Goal: Task Accomplishment & Management: Complete application form

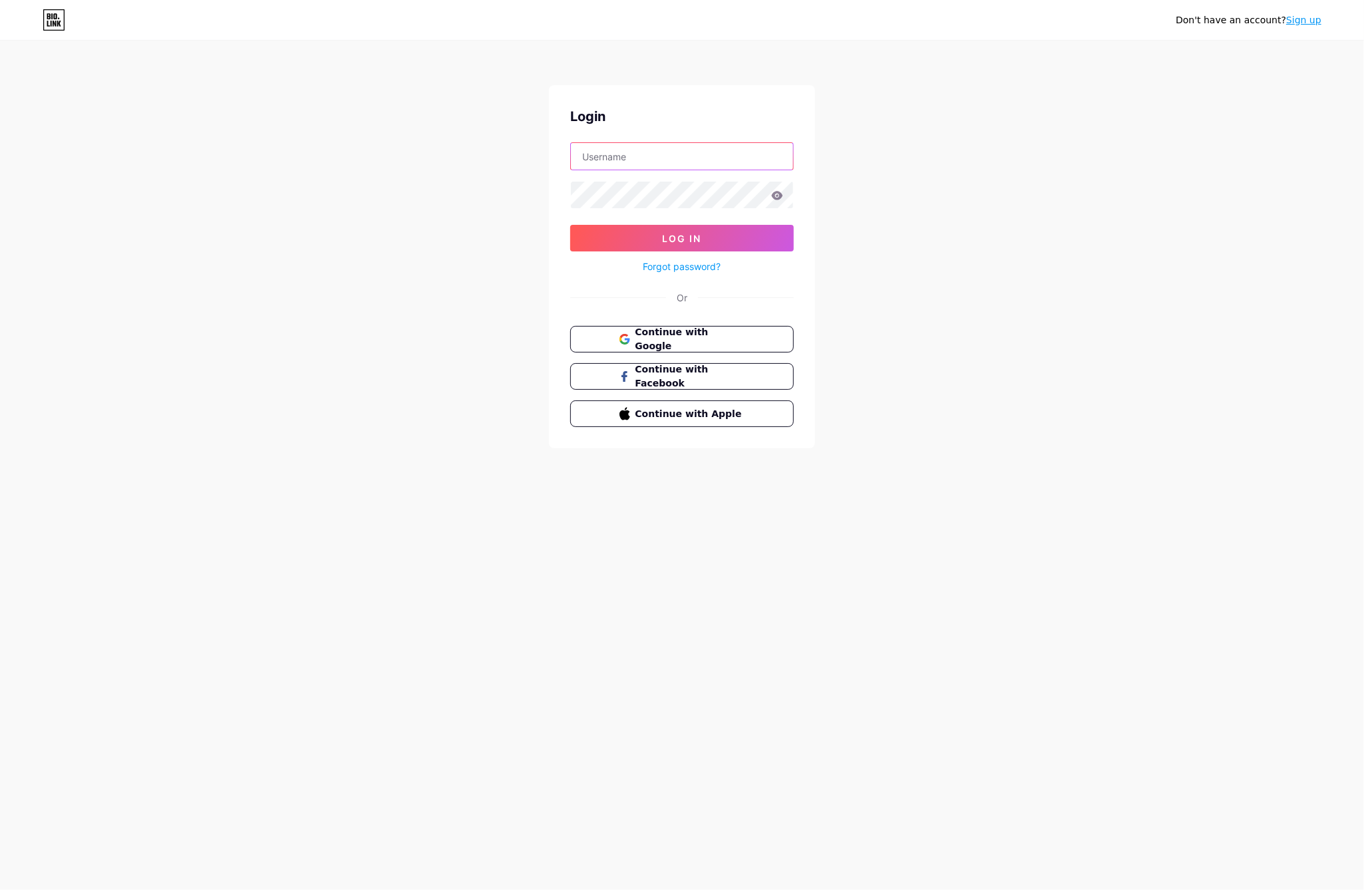
type input "[EMAIL_ADDRESS][DOMAIN_NAME]"
click at [672, 162] on input "[EMAIL_ADDRESS][DOMAIN_NAME]" at bounding box center [682, 156] width 222 height 27
drag, startPoint x: 792, startPoint y: 159, endPoint x: 806, endPoint y: 159, distance: 14.0
click at [792, 159] on input "[EMAIL_ADDRESS][DOMAIN_NAME]" at bounding box center [682, 156] width 222 height 27
click at [1073, 146] on div "Don't have an account? Sign up Login [EMAIL_ADDRESS][DOMAIN_NAME] Log In Forgot…" at bounding box center [682, 245] width 1364 height 491
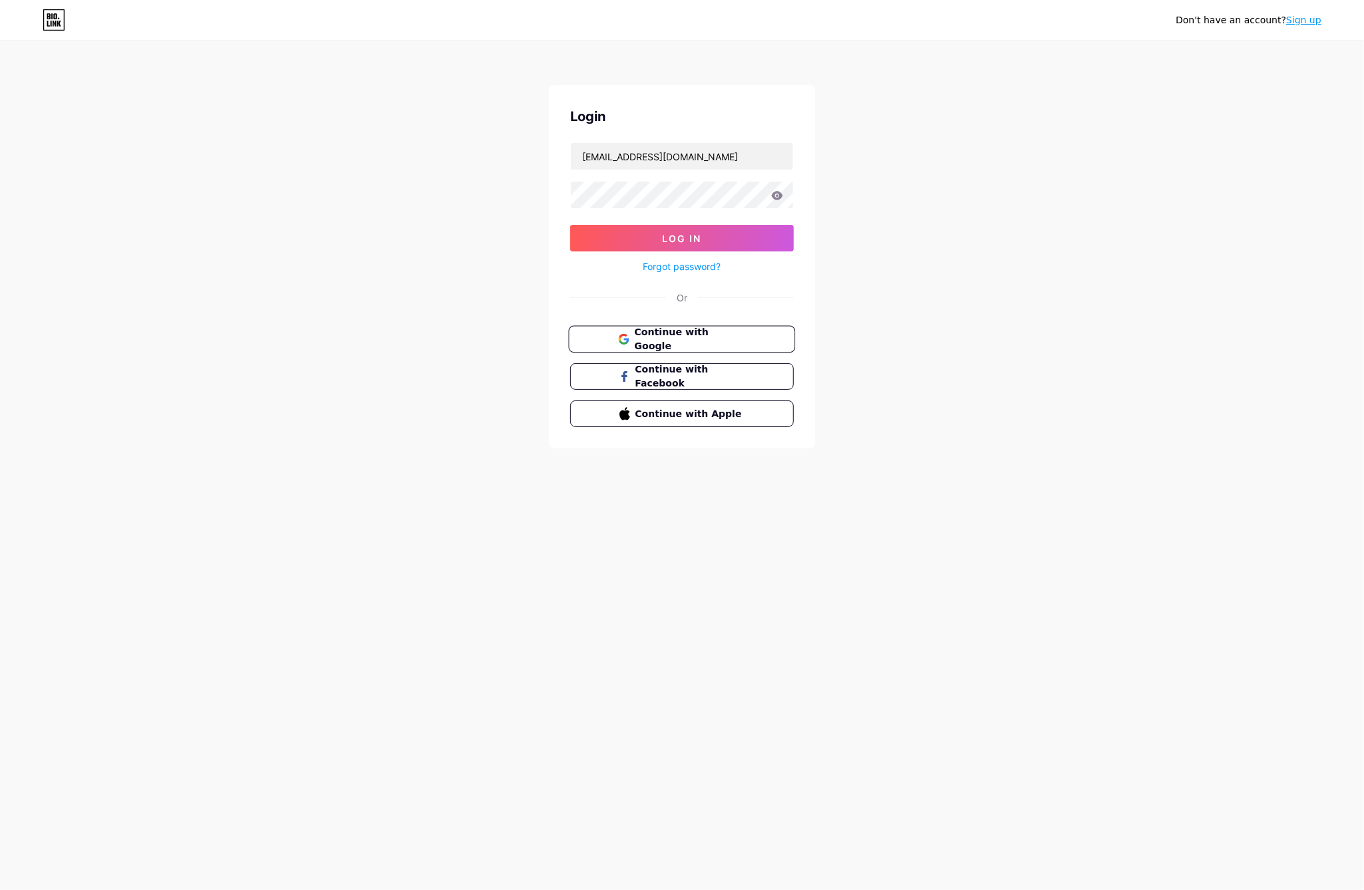
click at [775, 345] on button "Continue with Google" at bounding box center [681, 339] width 227 height 27
click at [1301, 25] on link "Sign up" at bounding box center [1303, 20] width 35 height 11
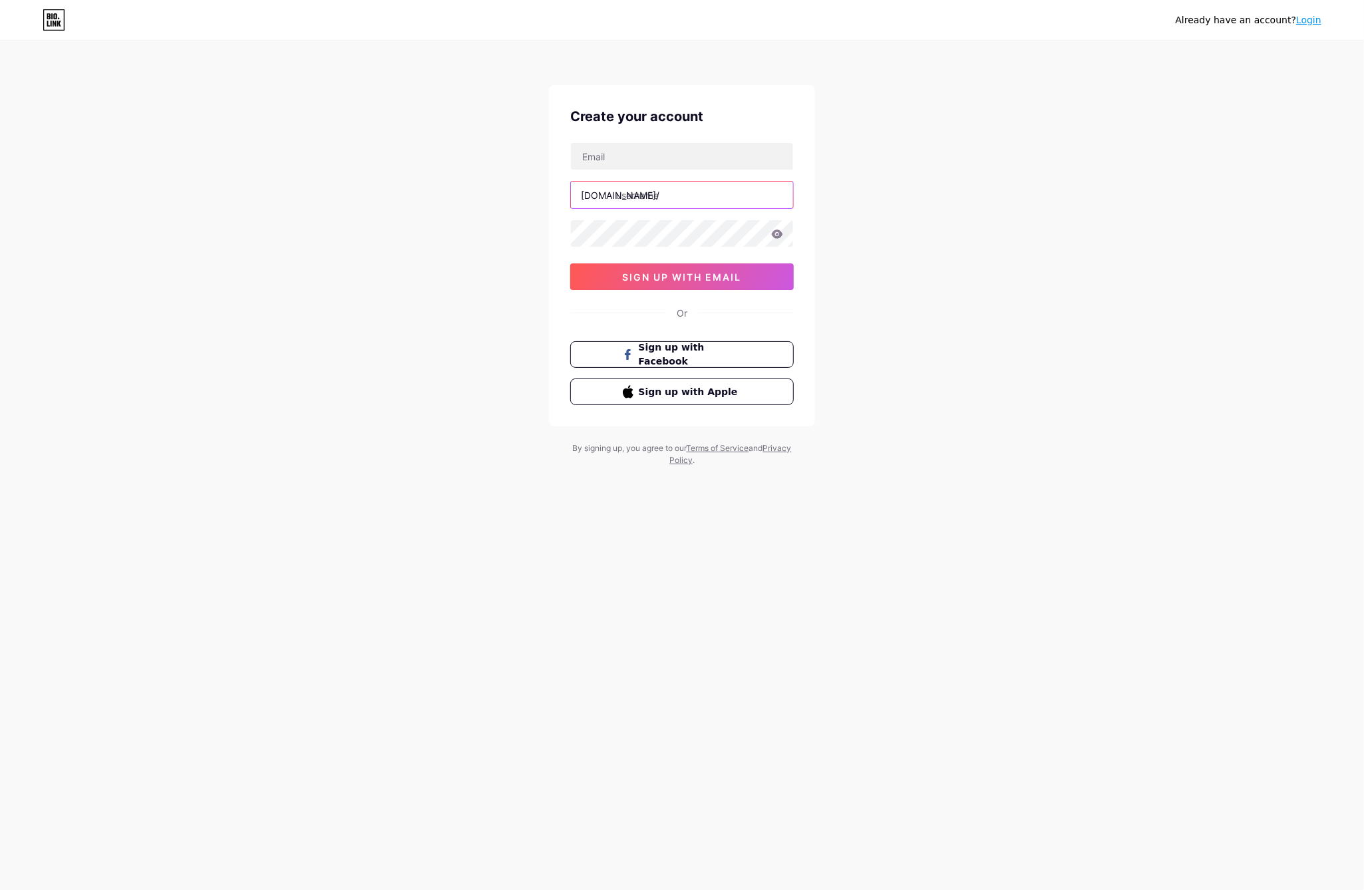
click at [755, 189] on input "text" at bounding box center [682, 195] width 222 height 27
type input "xrnd"
click at [997, 167] on div "Already have an account? Login Create your account bio.link/ xrnd sign up with …" at bounding box center [682, 254] width 1364 height 509
click at [708, 157] on input "text" at bounding box center [682, 156] width 222 height 27
type input "[EMAIL_ADDRESS][DOMAIN_NAME]"
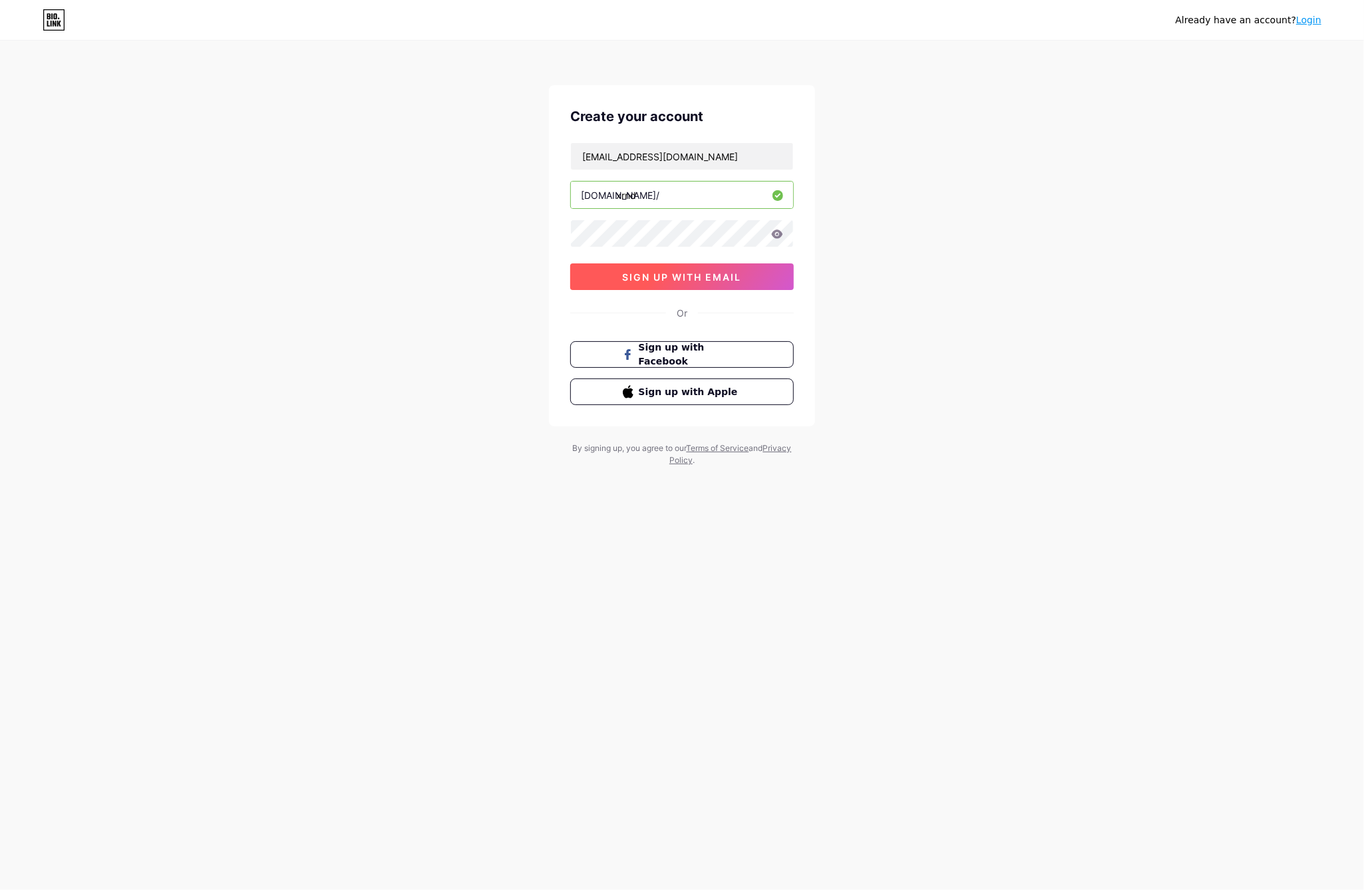
click at [702, 273] on span "sign up with email" at bounding box center [682, 276] width 119 height 11
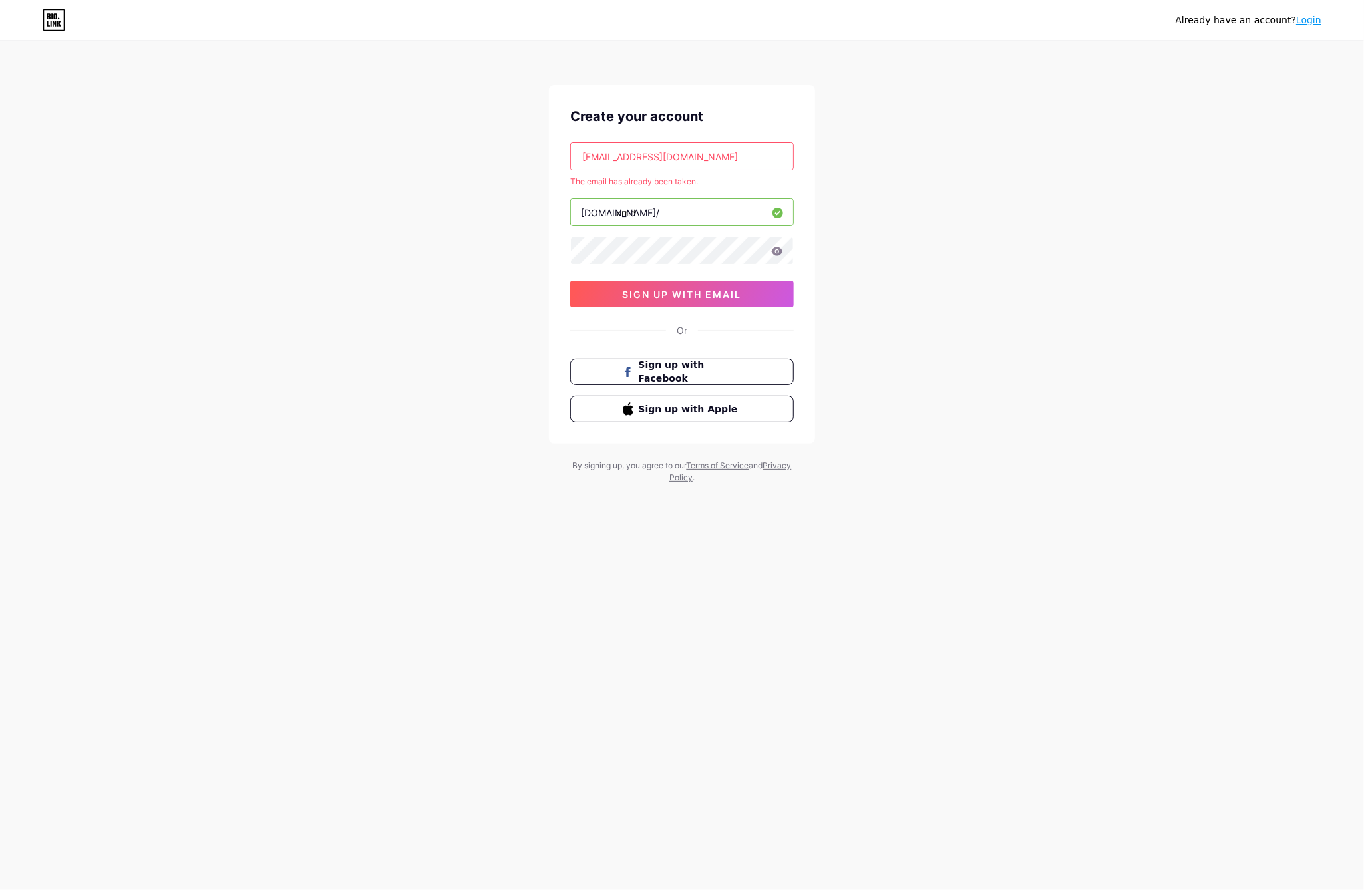
click at [696, 159] on input "[EMAIL_ADDRESS][DOMAIN_NAME]" at bounding box center [682, 156] width 222 height 27
click at [1316, 20] on link "Login" at bounding box center [1308, 20] width 25 height 11
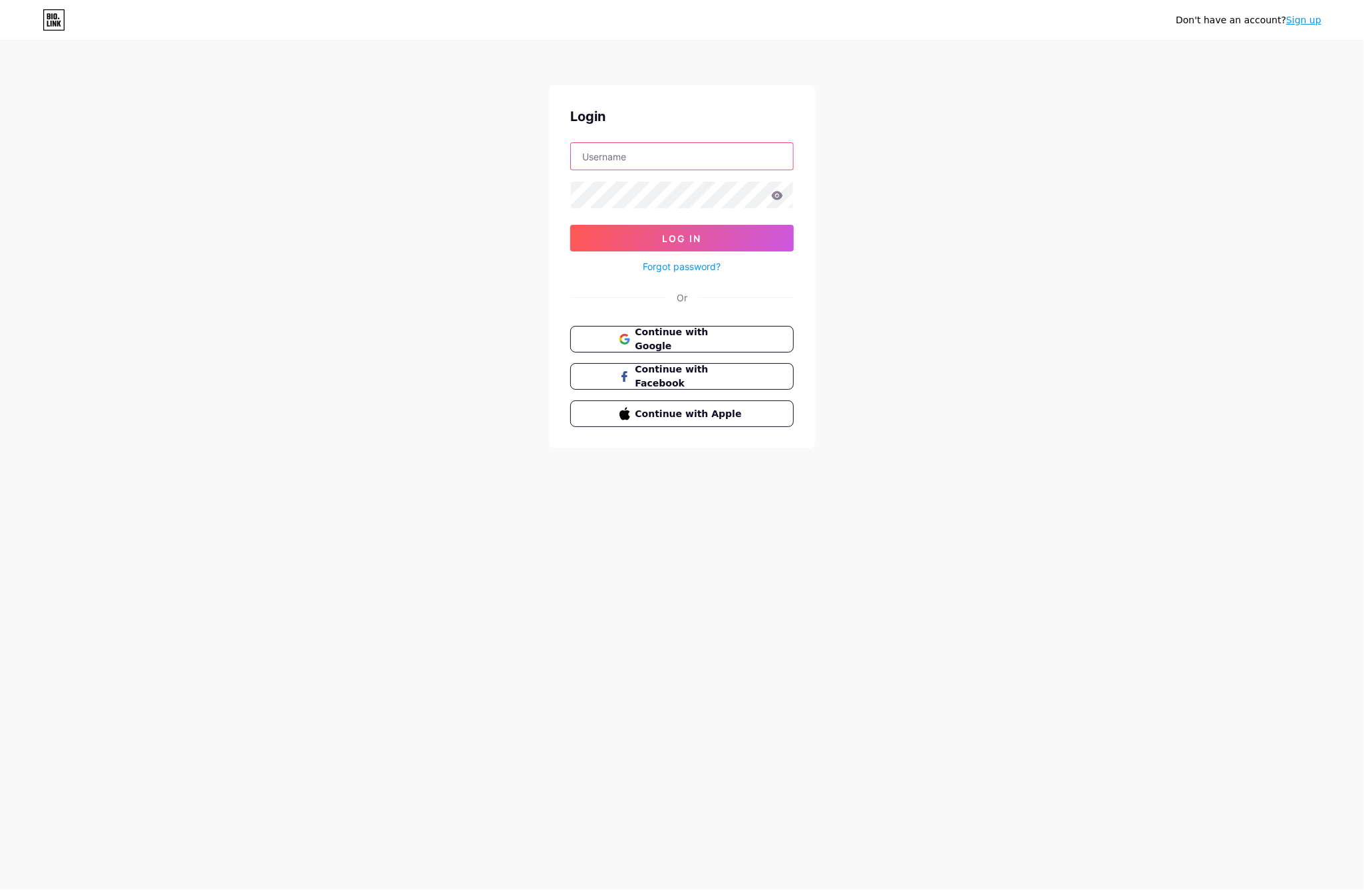
type input "[EMAIL_ADDRESS][DOMAIN_NAME]"
click at [699, 160] on input "[EMAIL_ADDRESS][DOMAIN_NAME]" at bounding box center [682, 156] width 222 height 27
click at [699, 273] on div "Login sagi@xrnd.co.il Log In Forgot password? Or Continue with Google Continue …" at bounding box center [682, 266] width 266 height 363
click at [696, 269] on link "Forgot password?" at bounding box center [682, 266] width 78 height 14
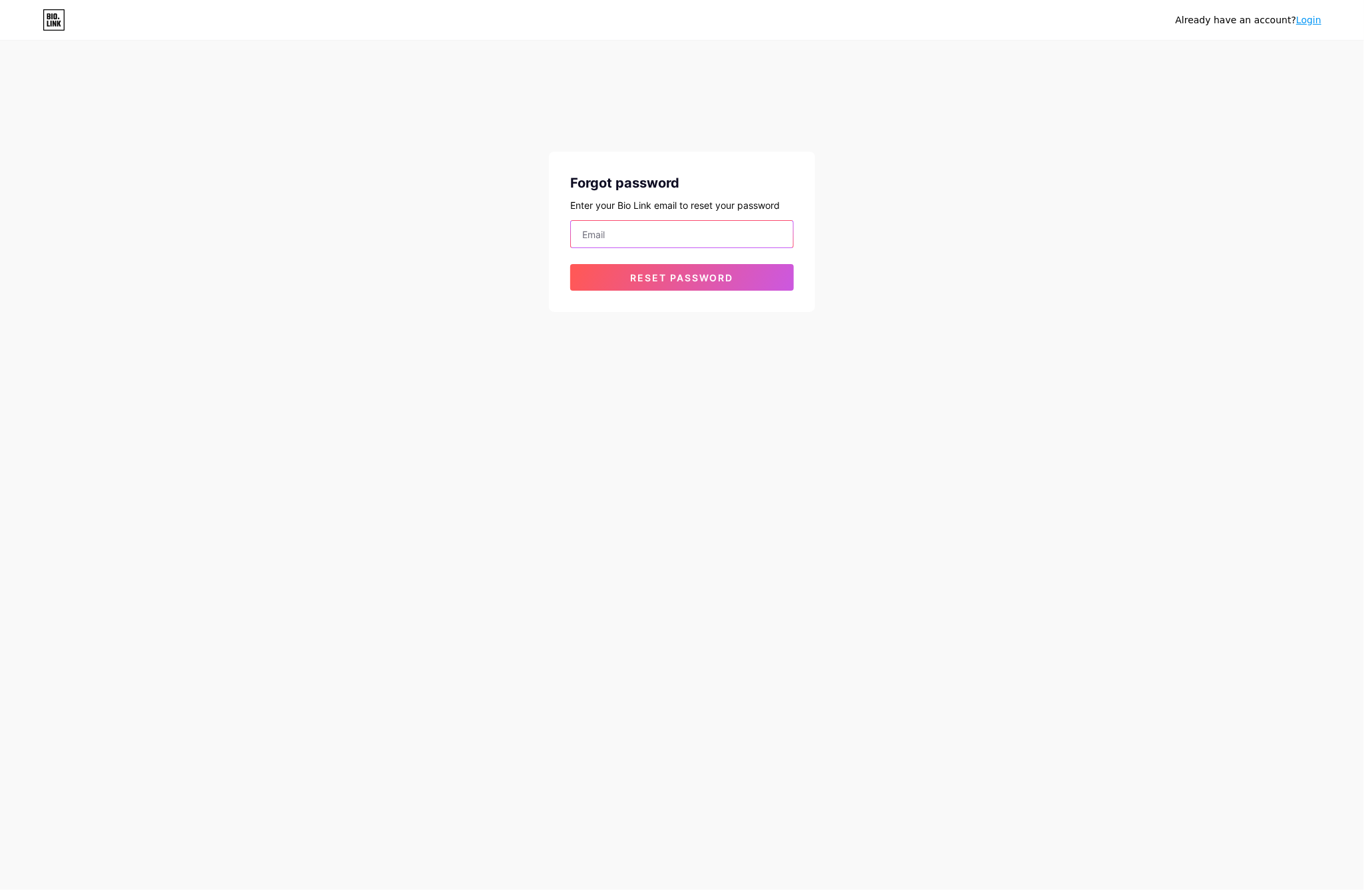
drag, startPoint x: 643, startPoint y: 231, endPoint x: 650, endPoint y: 239, distance: 10.3
click at [643, 231] on input "email" at bounding box center [682, 234] width 222 height 27
paste input "[EMAIL_ADDRESS][DOMAIN_NAME]"
type input "[EMAIL_ADDRESS][DOMAIN_NAME]"
click at [619, 280] on button "Reset password" at bounding box center [681, 277] width 223 height 27
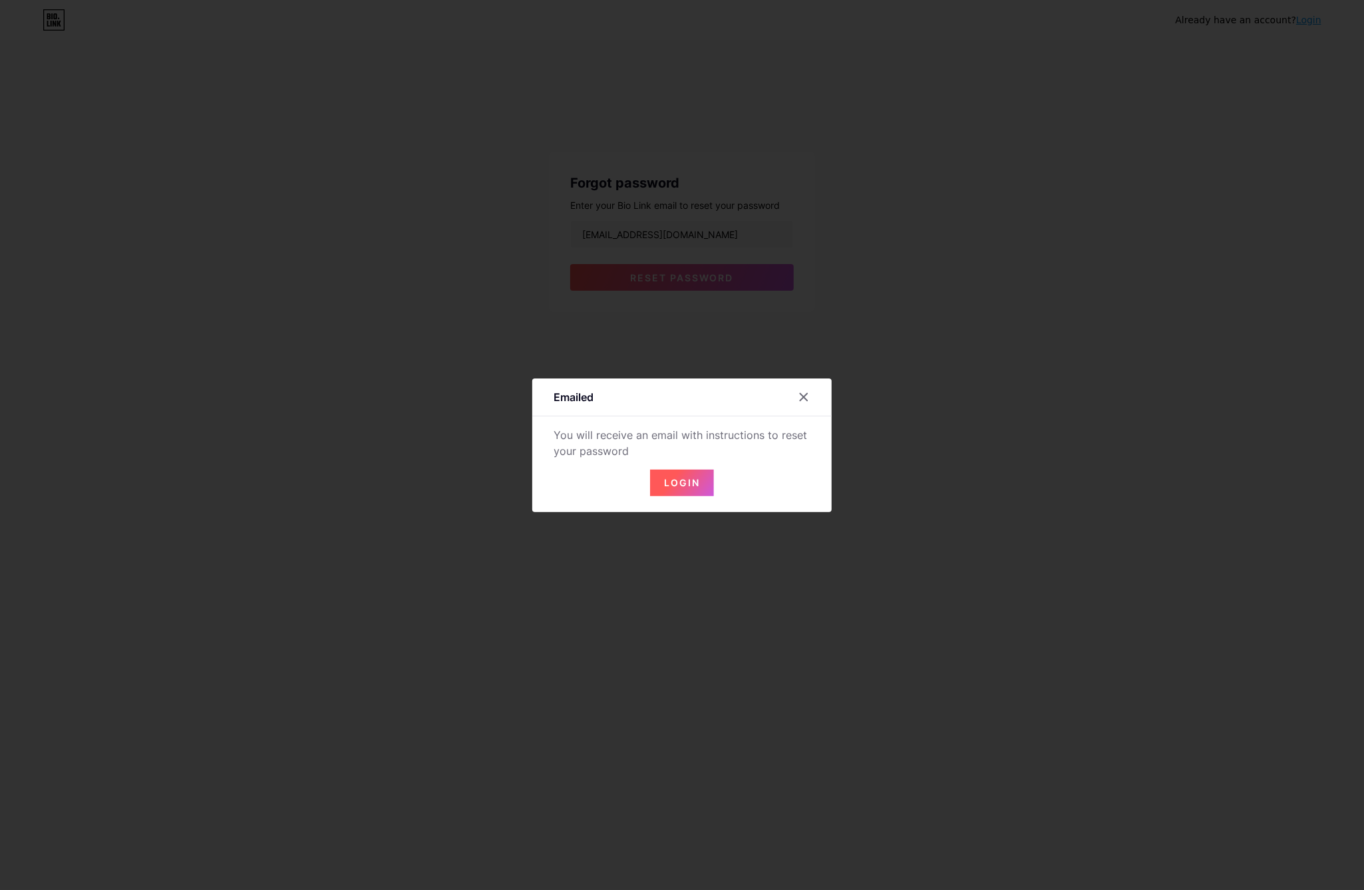
click at [680, 486] on span "Login" at bounding box center [682, 482] width 36 height 11
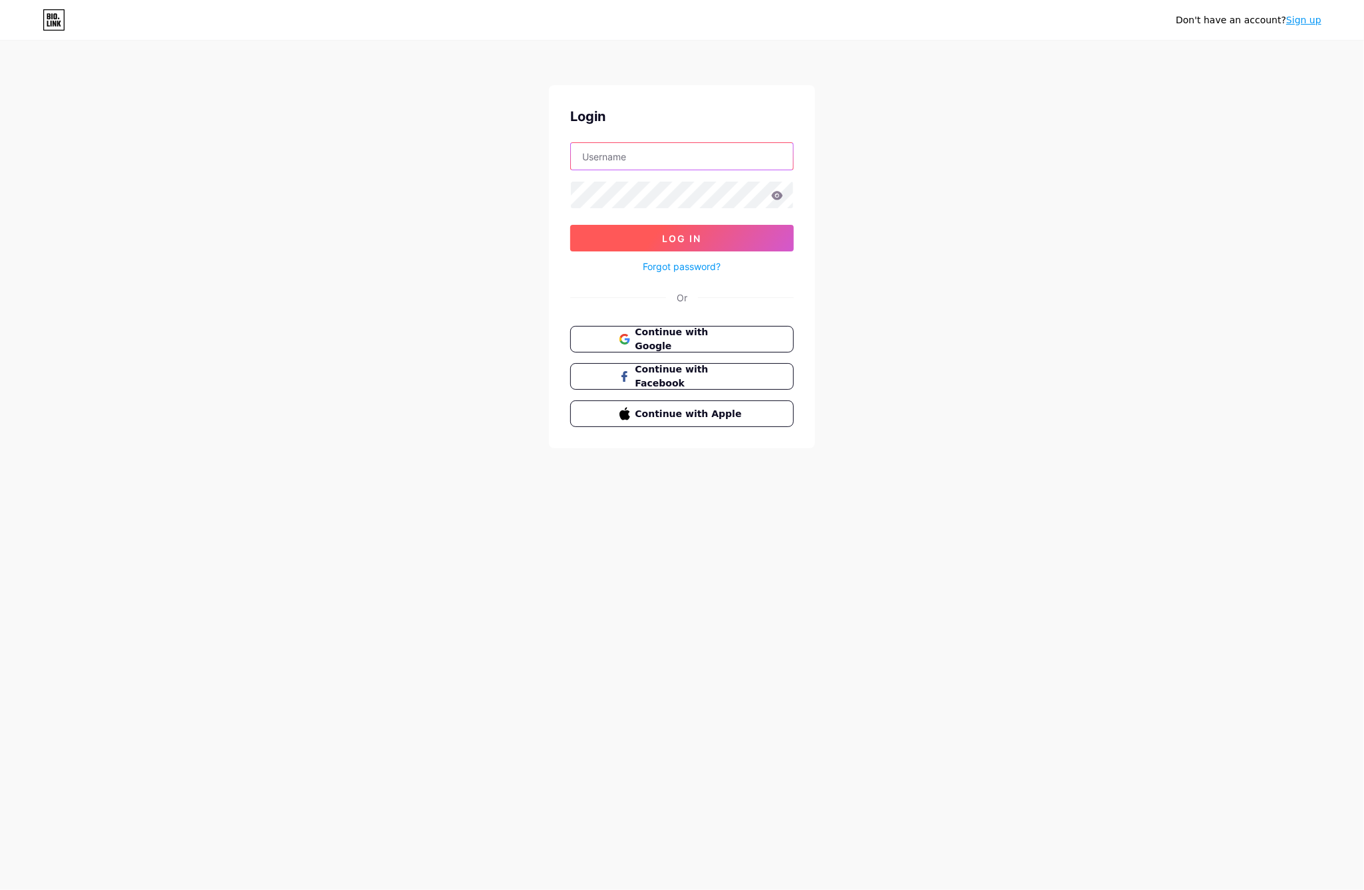
type input "[EMAIL_ADDRESS][DOMAIN_NAME]"
click at [668, 237] on span "Log In" at bounding box center [681, 238] width 39 height 11
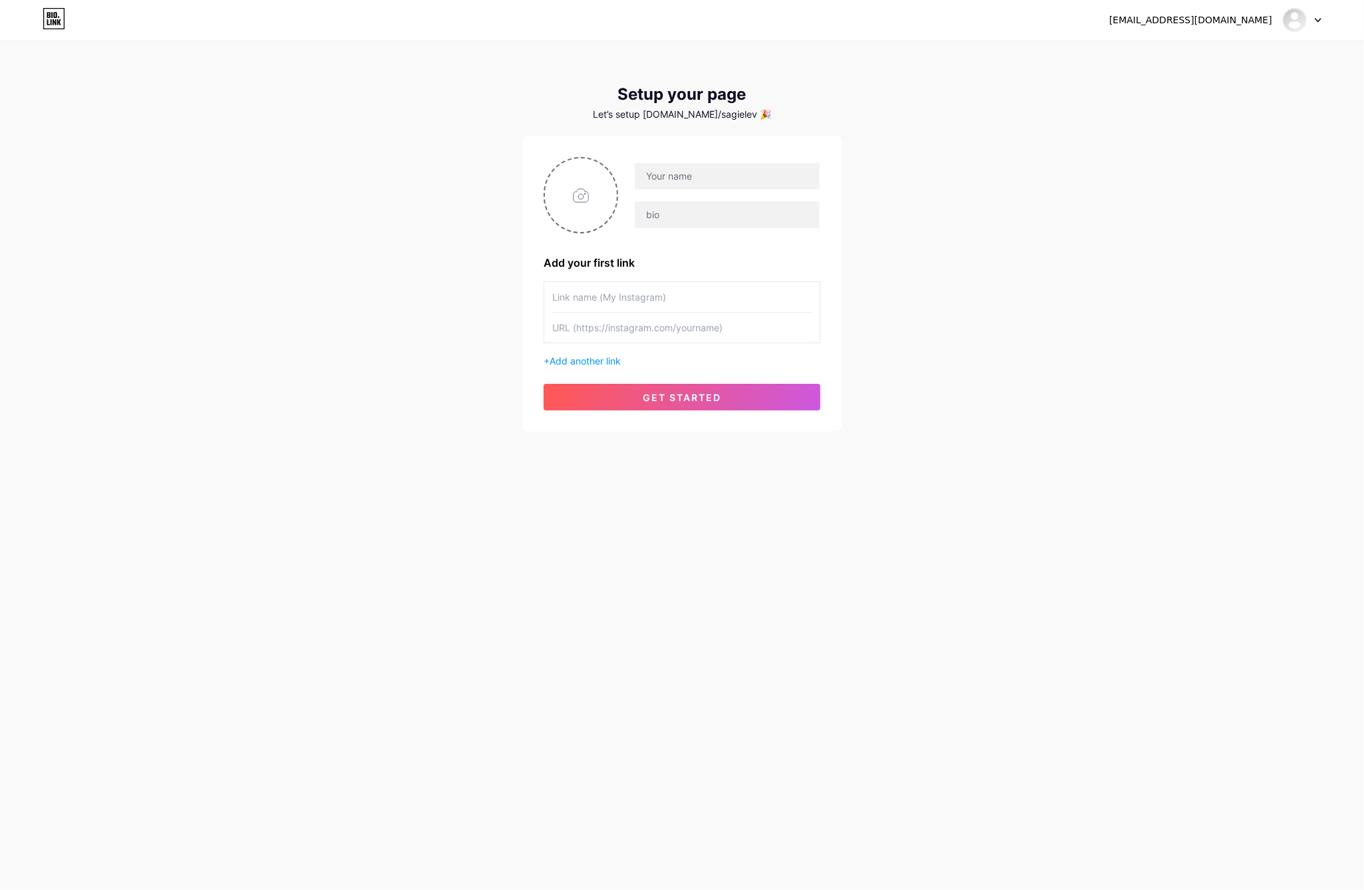
click at [718, 112] on div "Let’s setup [DOMAIN_NAME]/sagielev 🎉" at bounding box center [681, 114] width 319 height 11
click at [663, 113] on div "Let’s setup [DOMAIN_NAME]/sagielev 🎉" at bounding box center [681, 114] width 319 height 11
click at [1313, 18] on div at bounding box center [1301, 20] width 39 height 24
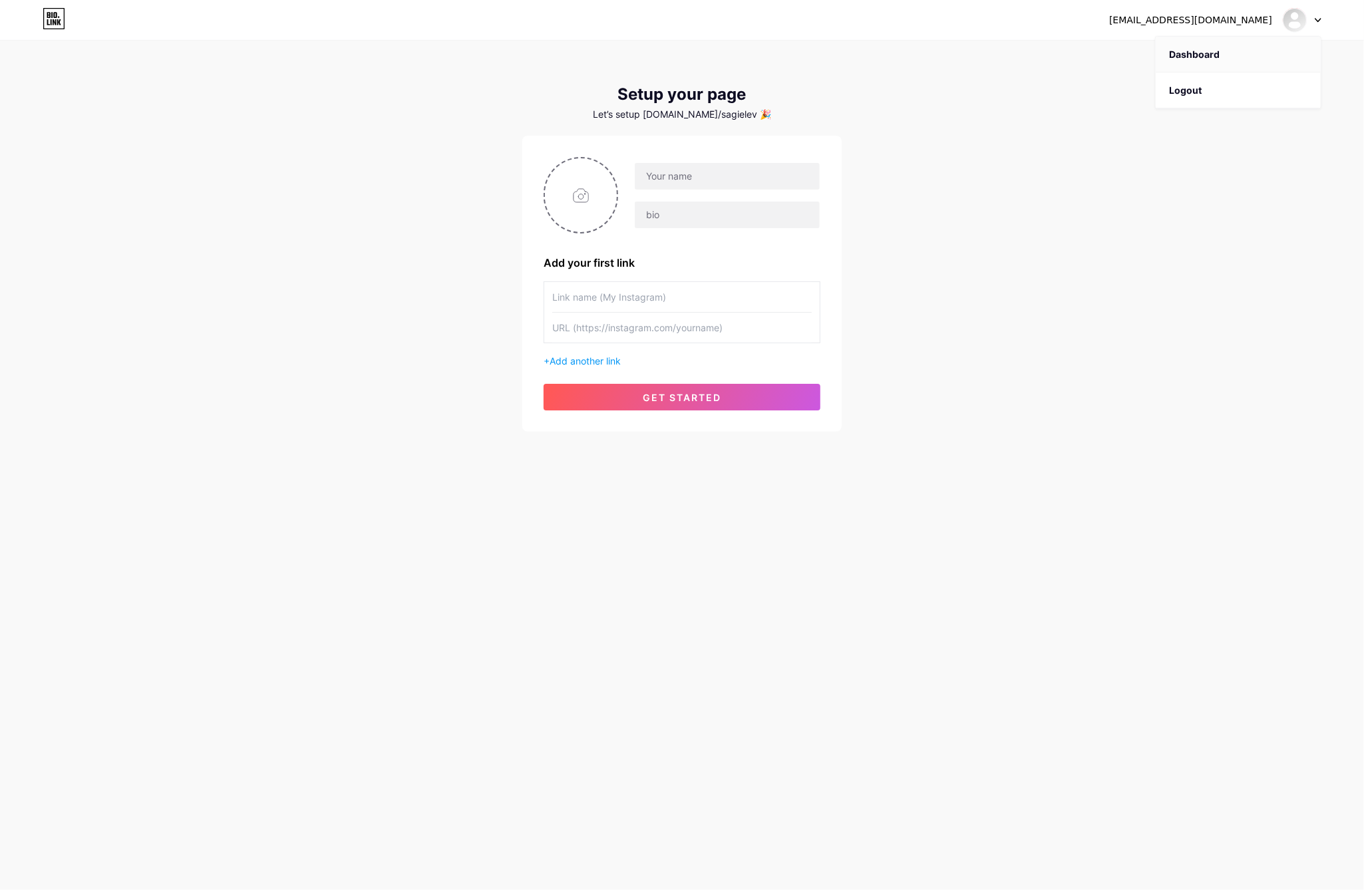
click at [1200, 48] on link "Dashboard" at bounding box center [1237, 55] width 165 height 36
click at [702, 118] on div "Let’s setup [DOMAIN_NAME]/sagielev 🎉" at bounding box center [681, 114] width 319 height 11
click at [636, 115] on div "Let’s setup [DOMAIN_NAME]/sagielev 🎉" at bounding box center [681, 114] width 319 height 11
drag, startPoint x: 593, startPoint y: 111, endPoint x: 784, endPoint y: 114, distance: 190.9
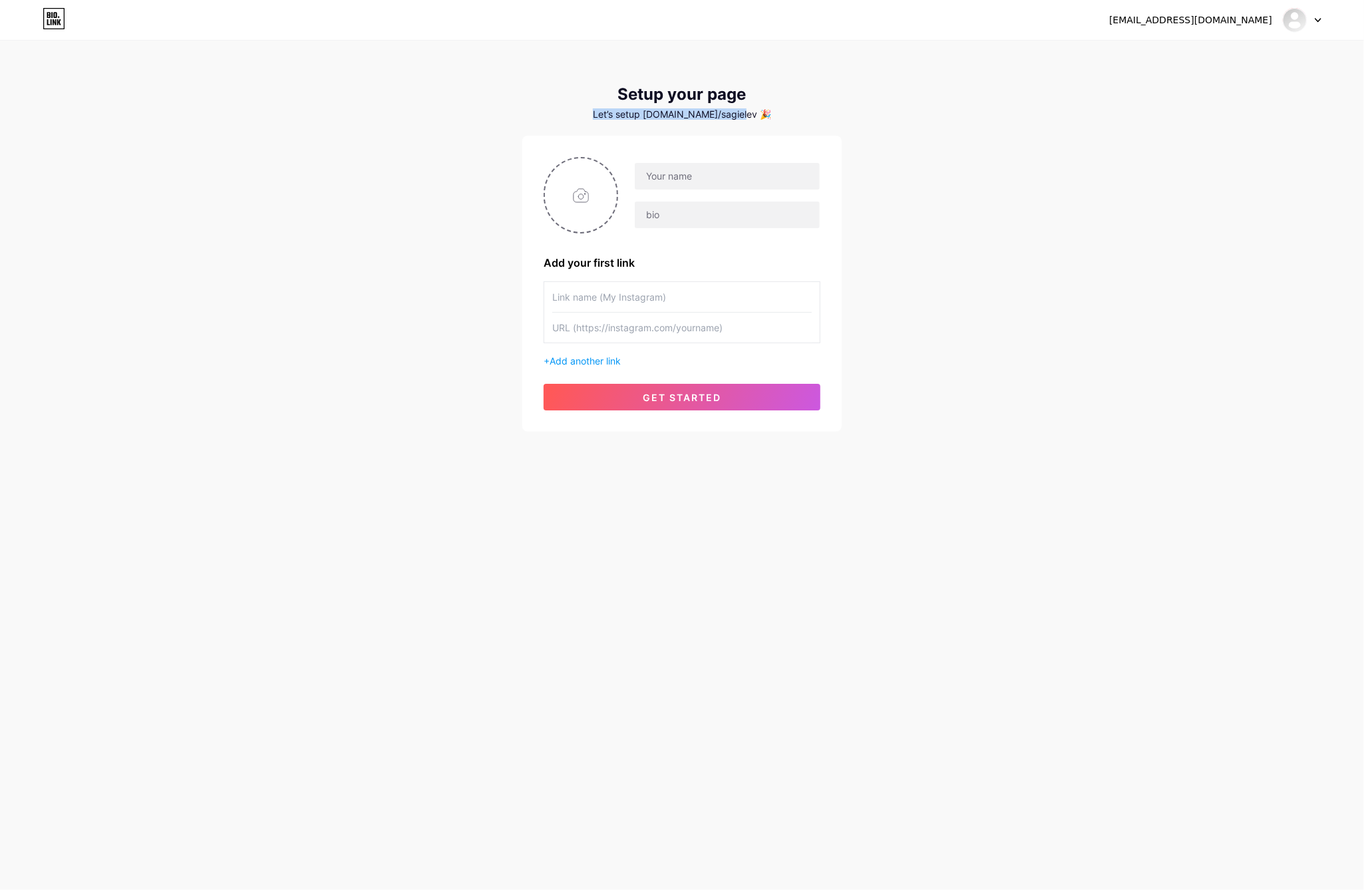
click at [784, 114] on div "Let’s setup [DOMAIN_NAME]/sagielev 🎉" at bounding box center [681, 114] width 319 height 11
click at [51, 25] on icon at bounding box center [54, 18] width 23 height 21
click at [688, 180] on input "text" at bounding box center [727, 176] width 185 height 27
click at [657, 204] on input "text" at bounding box center [727, 215] width 185 height 27
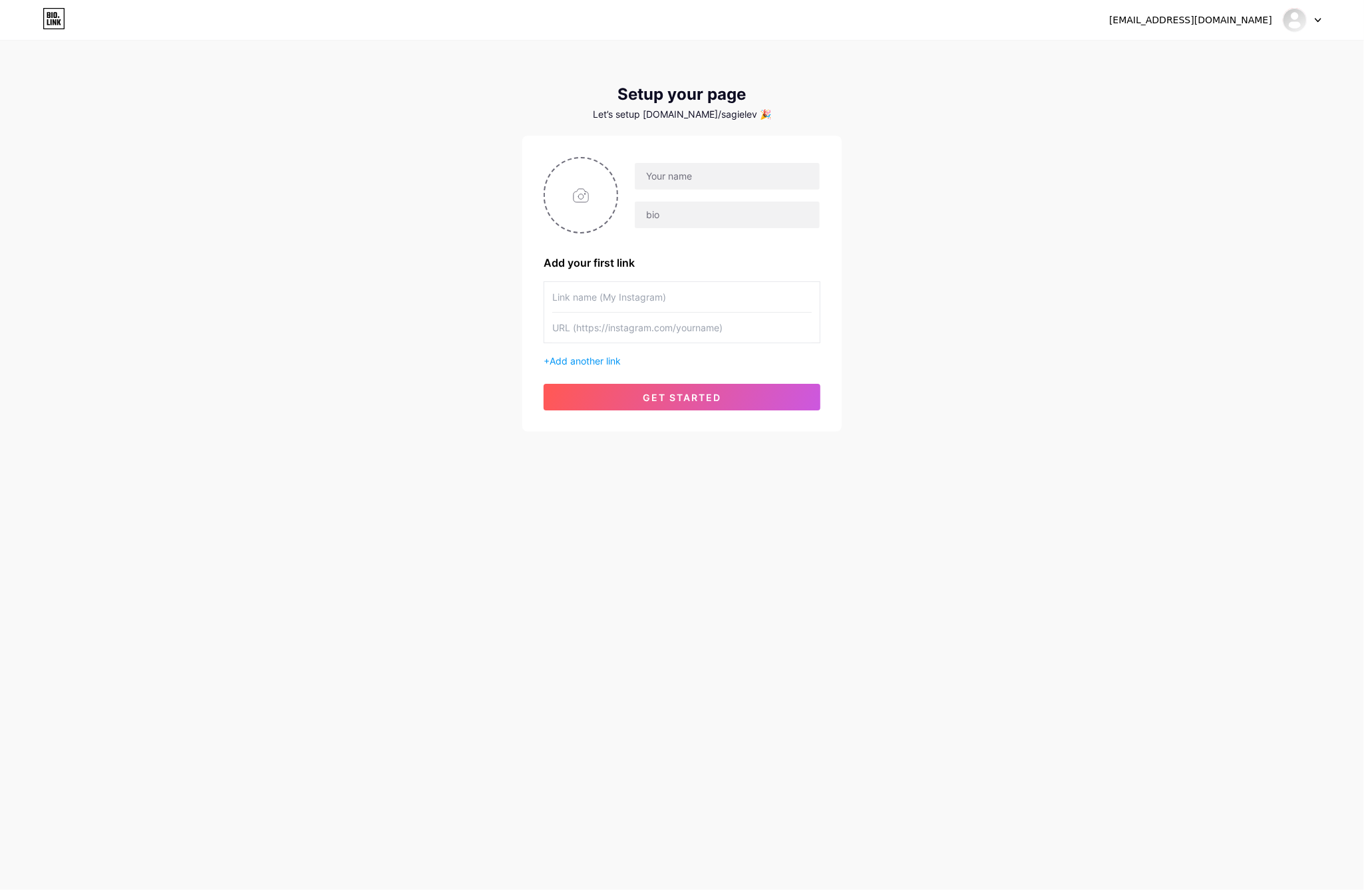
click at [700, 294] on input "text" at bounding box center [681, 297] width 259 height 30
click at [700, 317] on input "text" at bounding box center [681, 328] width 259 height 30
click at [684, 291] on input "text" at bounding box center [681, 297] width 259 height 30
click at [707, 103] on div "Setup your page" at bounding box center [681, 94] width 319 height 19
click at [744, 116] on div "Let’s setup [DOMAIN_NAME]/sagielev 🎉" at bounding box center [681, 114] width 319 height 11
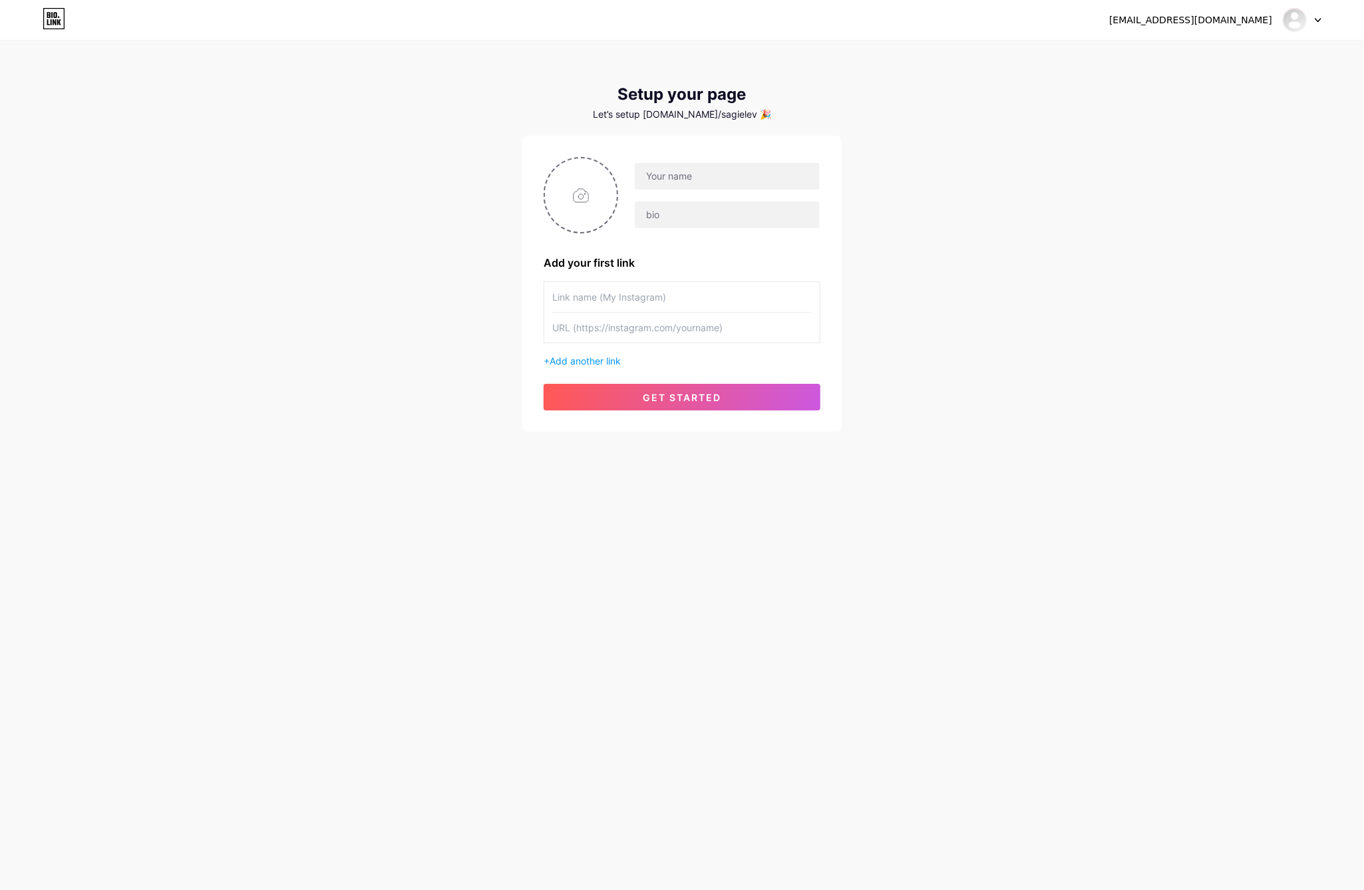
click at [742, 112] on div "Let’s setup [DOMAIN_NAME]/sagielev 🎉" at bounding box center [681, 114] width 319 height 11
click at [689, 190] on div at bounding box center [727, 176] width 186 height 28
click at [681, 172] on input "text" at bounding box center [727, 176] width 185 height 27
type input "d"
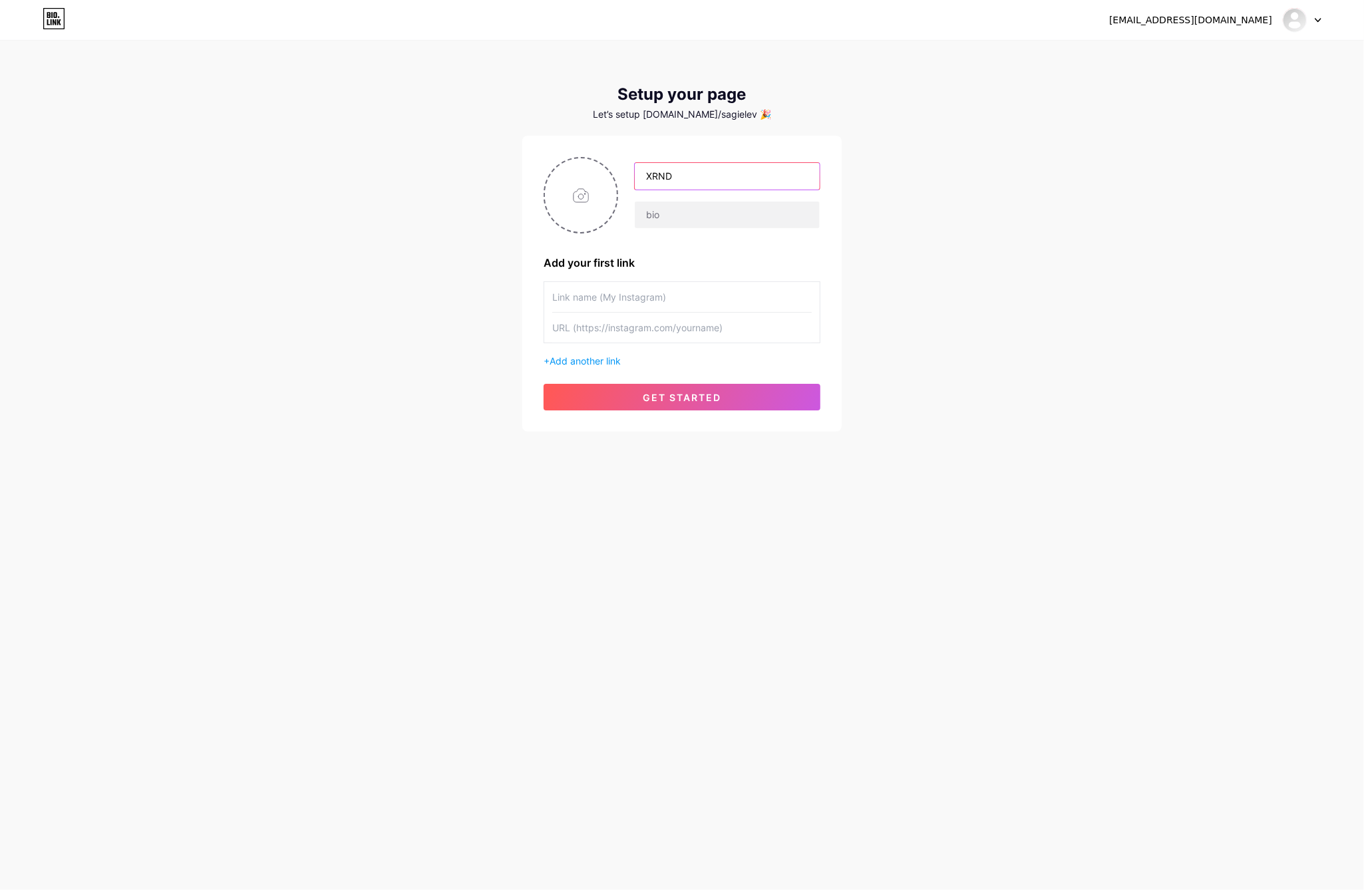
type input "XRND"
click at [764, 409] on button "get started" at bounding box center [681, 397] width 277 height 27
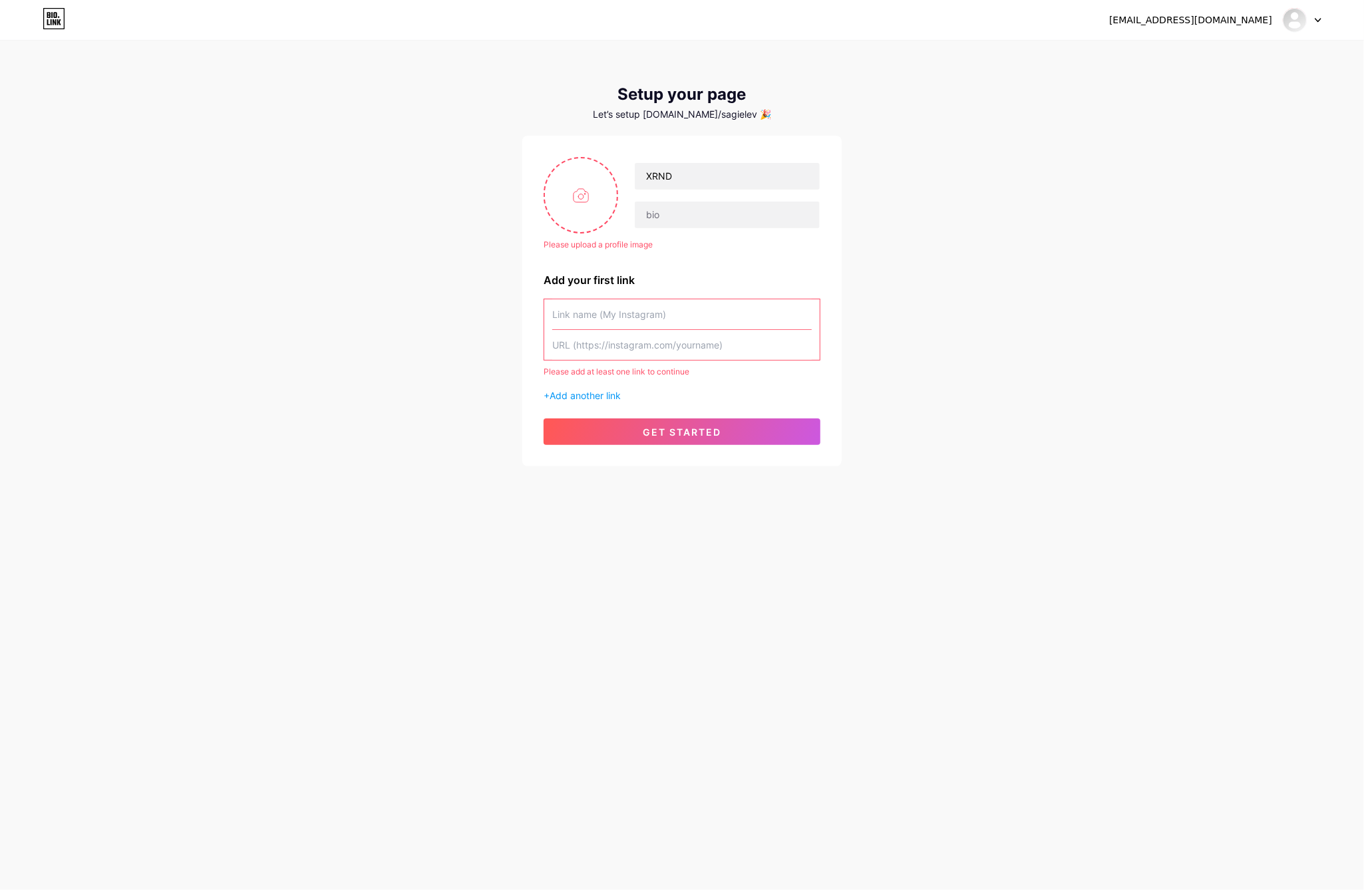
click at [676, 257] on div "Please upload a profile image XRND Please upload a profile image Add your first…" at bounding box center [681, 301] width 277 height 288
click at [592, 209] on input "file" at bounding box center [581, 195] width 72 height 74
type input "C:\fakepath\circle.png"
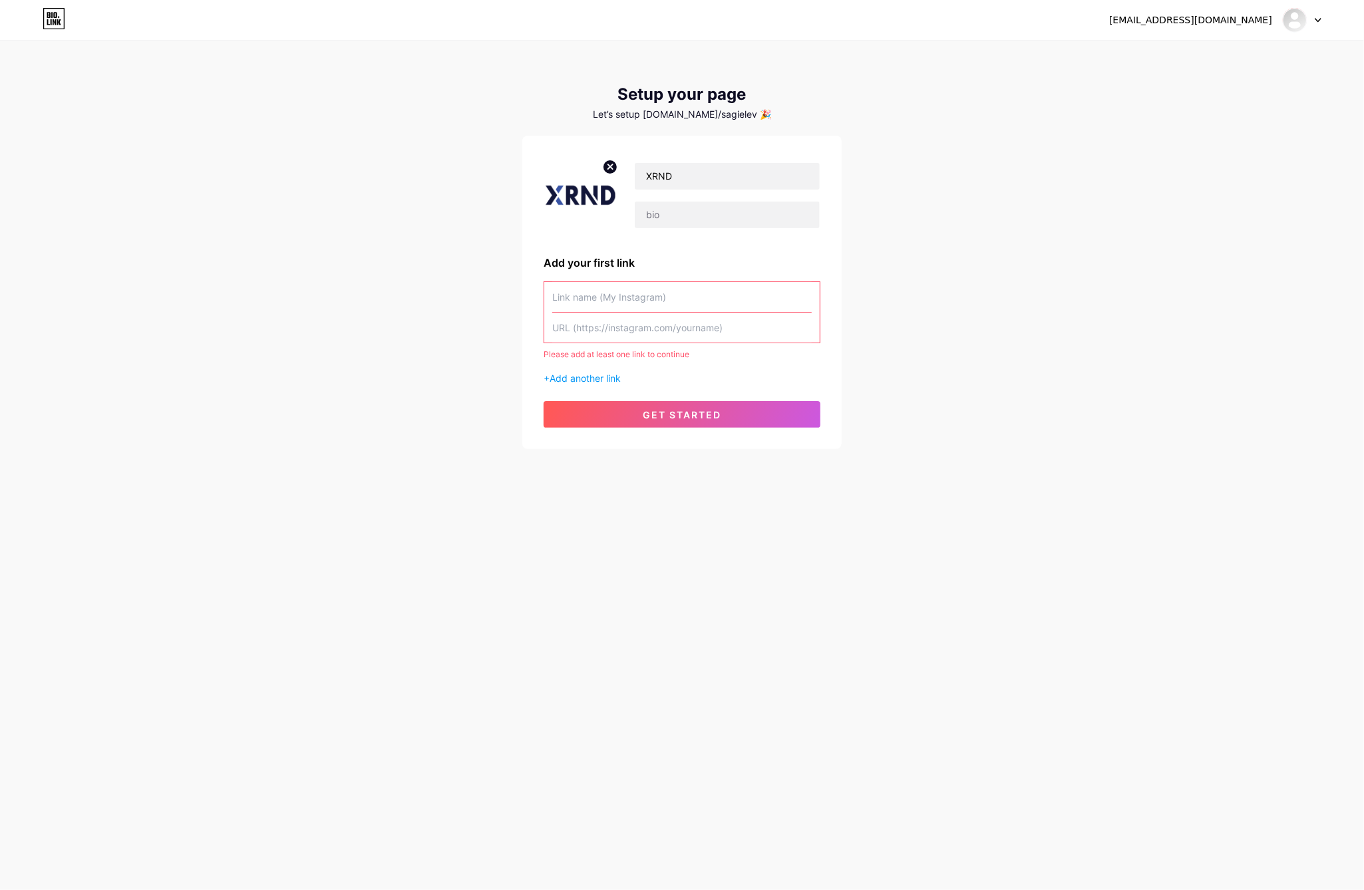
click at [636, 299] on input "text" at bounding box center [681, 297] width 259 height 30
click at [609, 295] on input "text" at bounding box center [681, 297] width 259 height 30
click at [605, 377] on span "Add another link" at bounding box center [584, 377] width 71 height 11
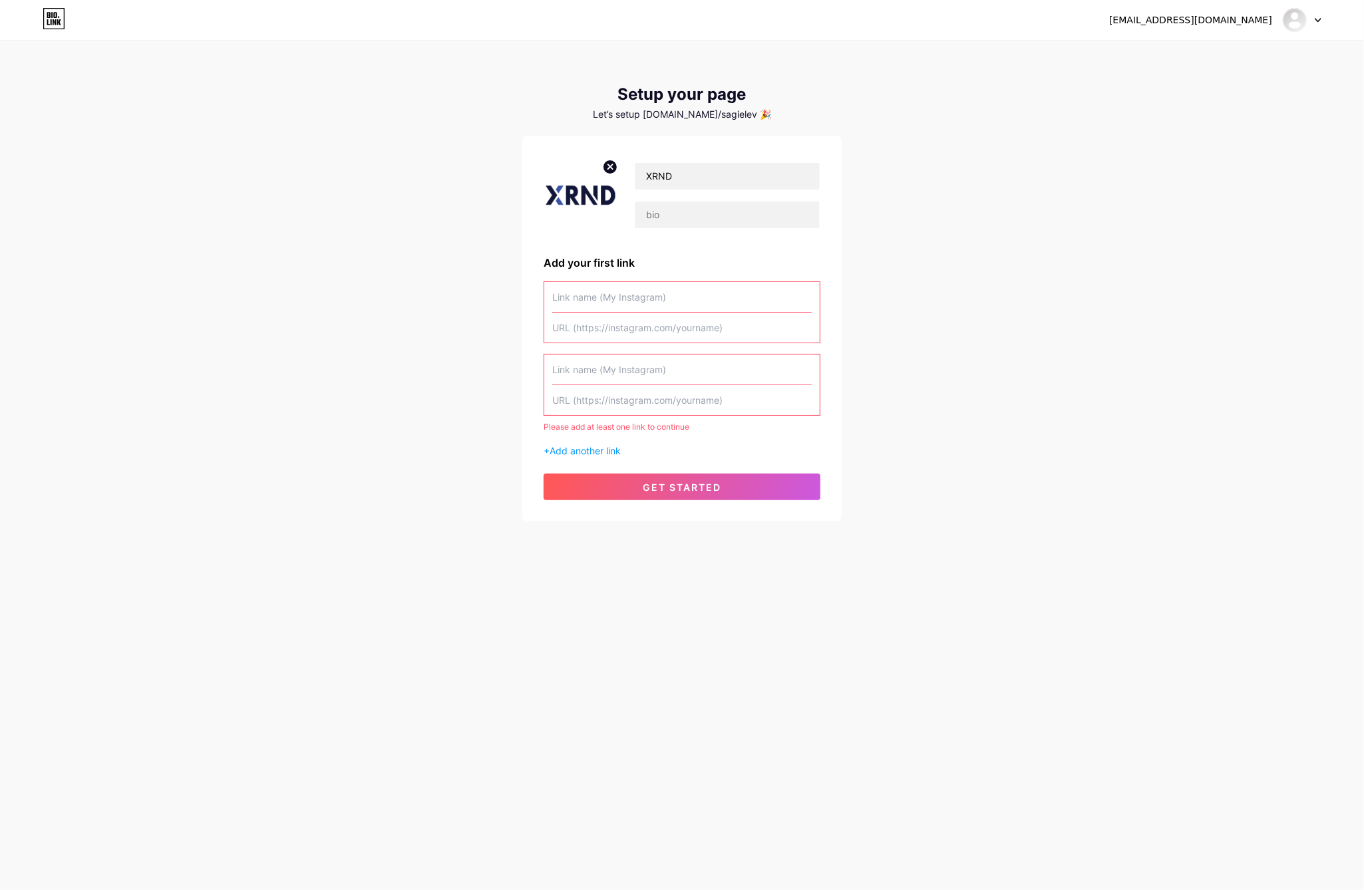
click at [620, 303] on input "text" at bounding box center [681, 297] width 259 height 30
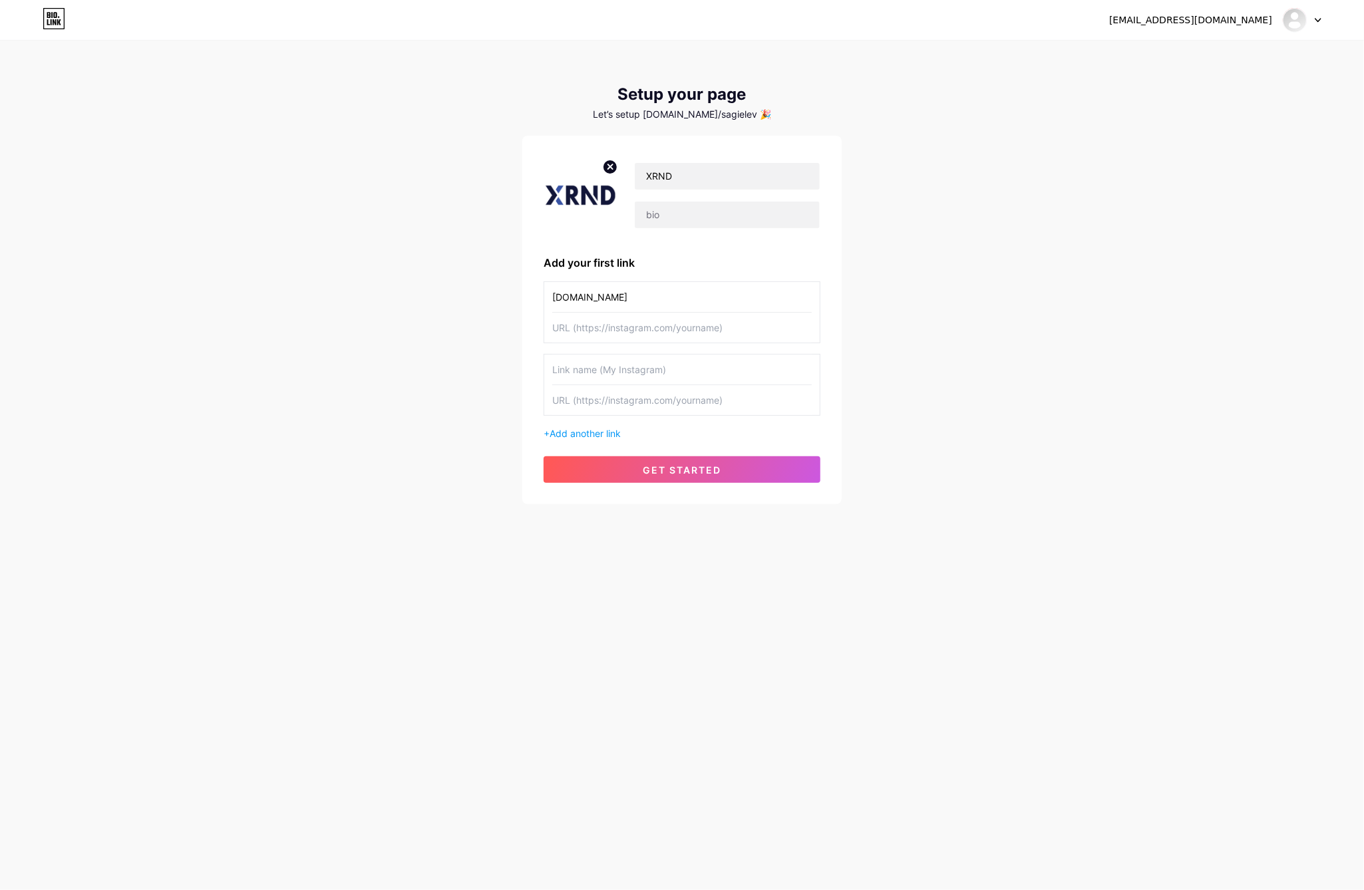
type input "[DOMAIN_NAME]"
type input "[URL][DOMAIN_NAME]"
click at [694, 464] on span "get started" at bounding box center [682, 469] width 78 height 11
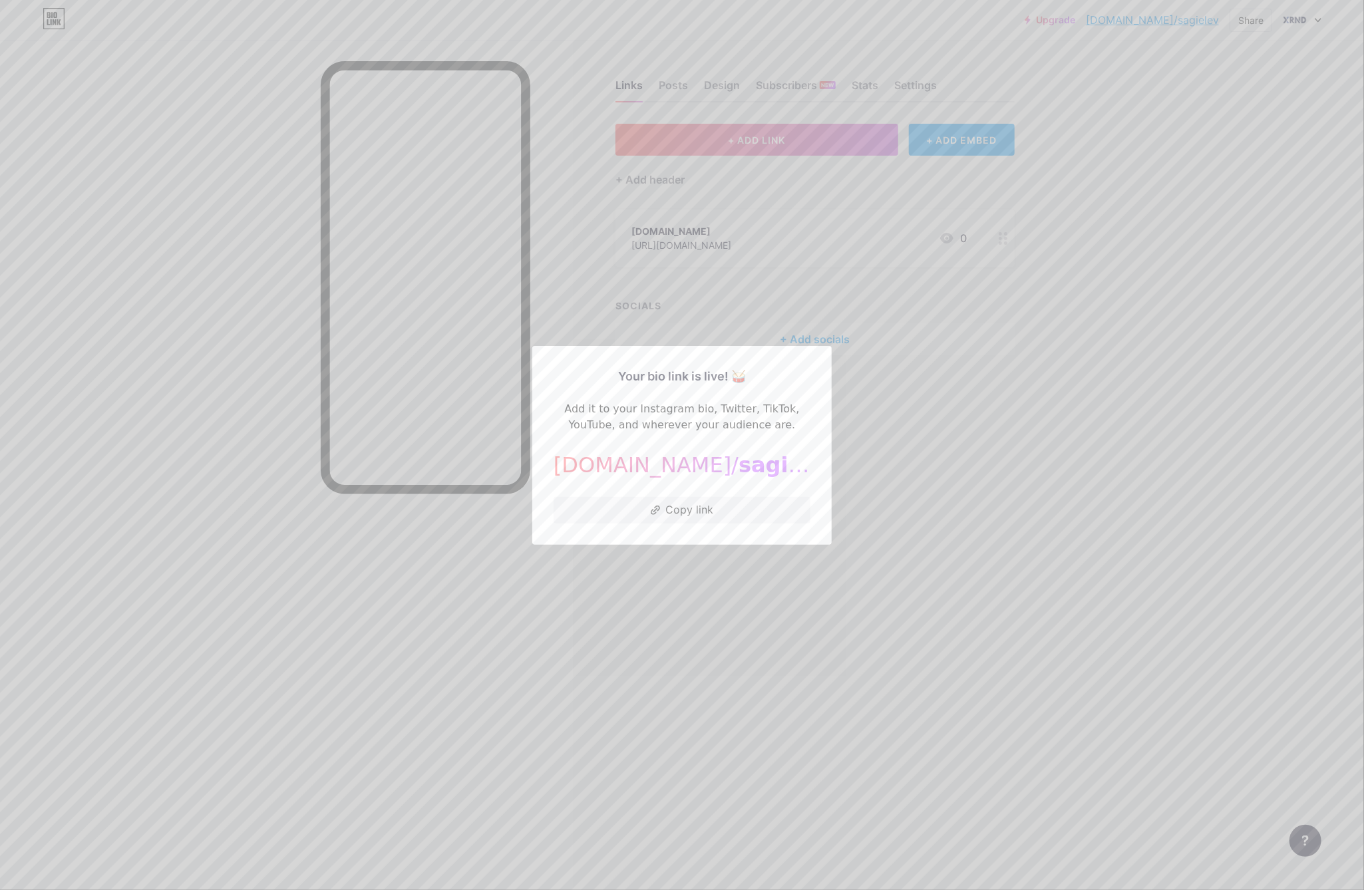
click at [990, 444] on div at bounding box center [682, 445] width 1364 height 890
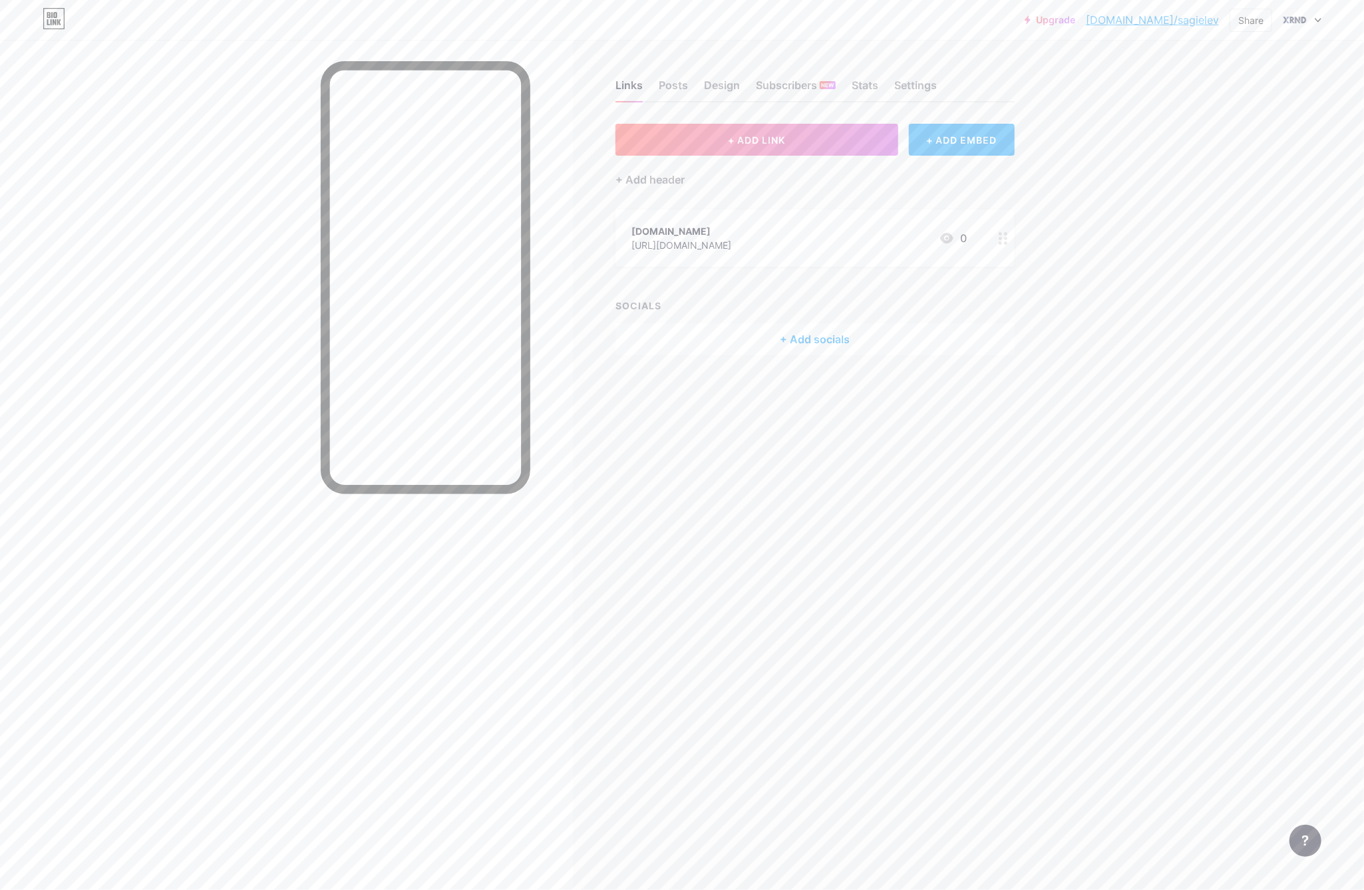
click at [1195, 23] on link "[DOMAIN_NAME]/sagielev" at bounding box center [1152, 20] width 133 height 16
click at [1323, 18] on div "Upgrade [DOMAIN_NAME]/sagiel... [DOMAIN_NAME]/sagielev Share Switch accounts XR…" at bounding box center [682, 20] width 1364 height 24
click at [1318, 21] on icon at bounding box center [1317, 20] width 5 height 3
click at [1237, 148] on link "Account settings" at bounding box center [1237, 151] width 165 height 36
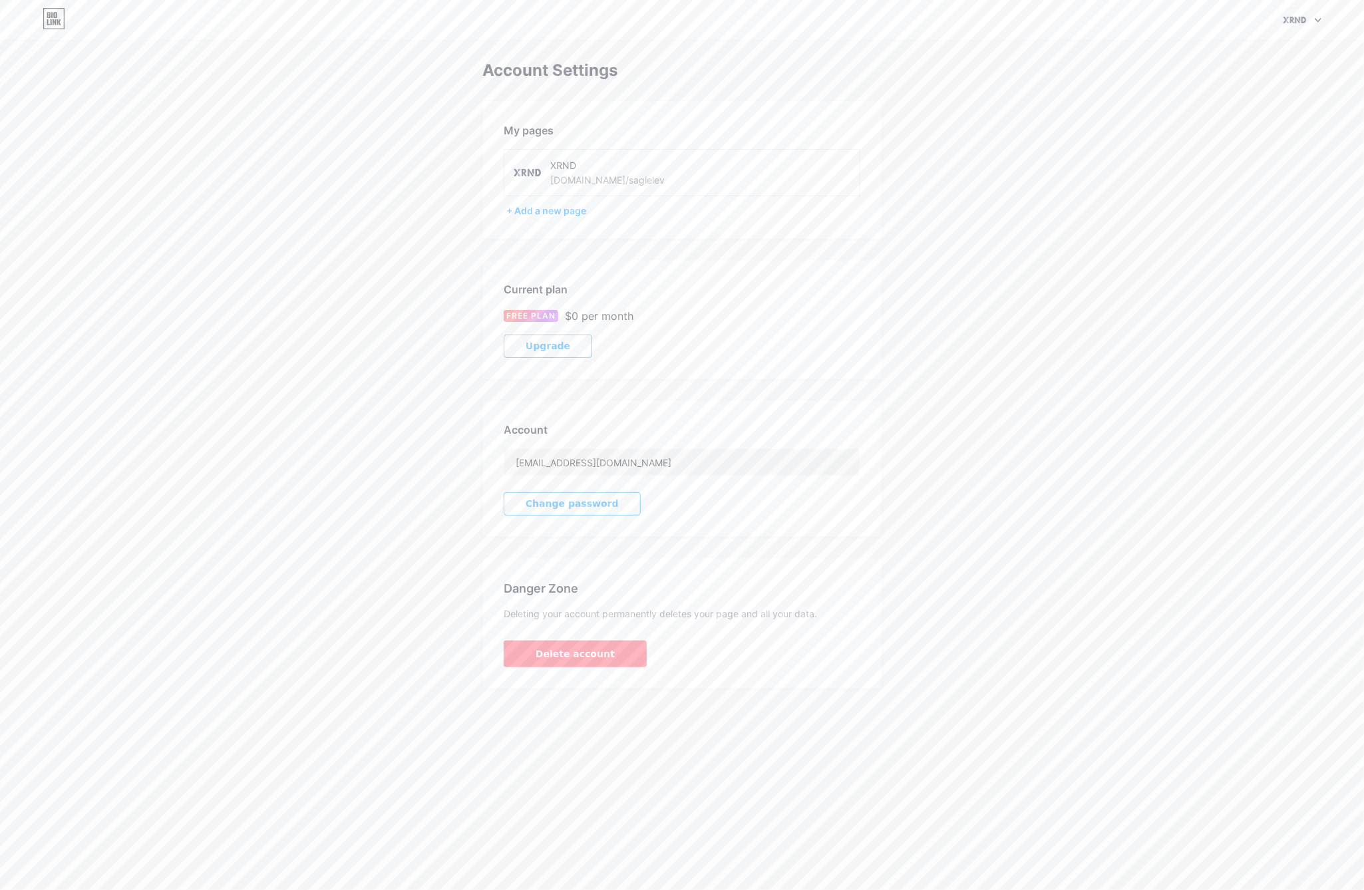
click at [590, 183] on div "[DOMAIN_NAME]/sagielev" at bounding box center [607, 180] width 114 height 14
click at [593, 180] on div "[DOMAIN_NAME]/sagielev" at bounding box center [607, 180] width 114 height 14
click at [577, 214] on div "+ Add a new page" at bounding box center [683, 210] width 354 height 13
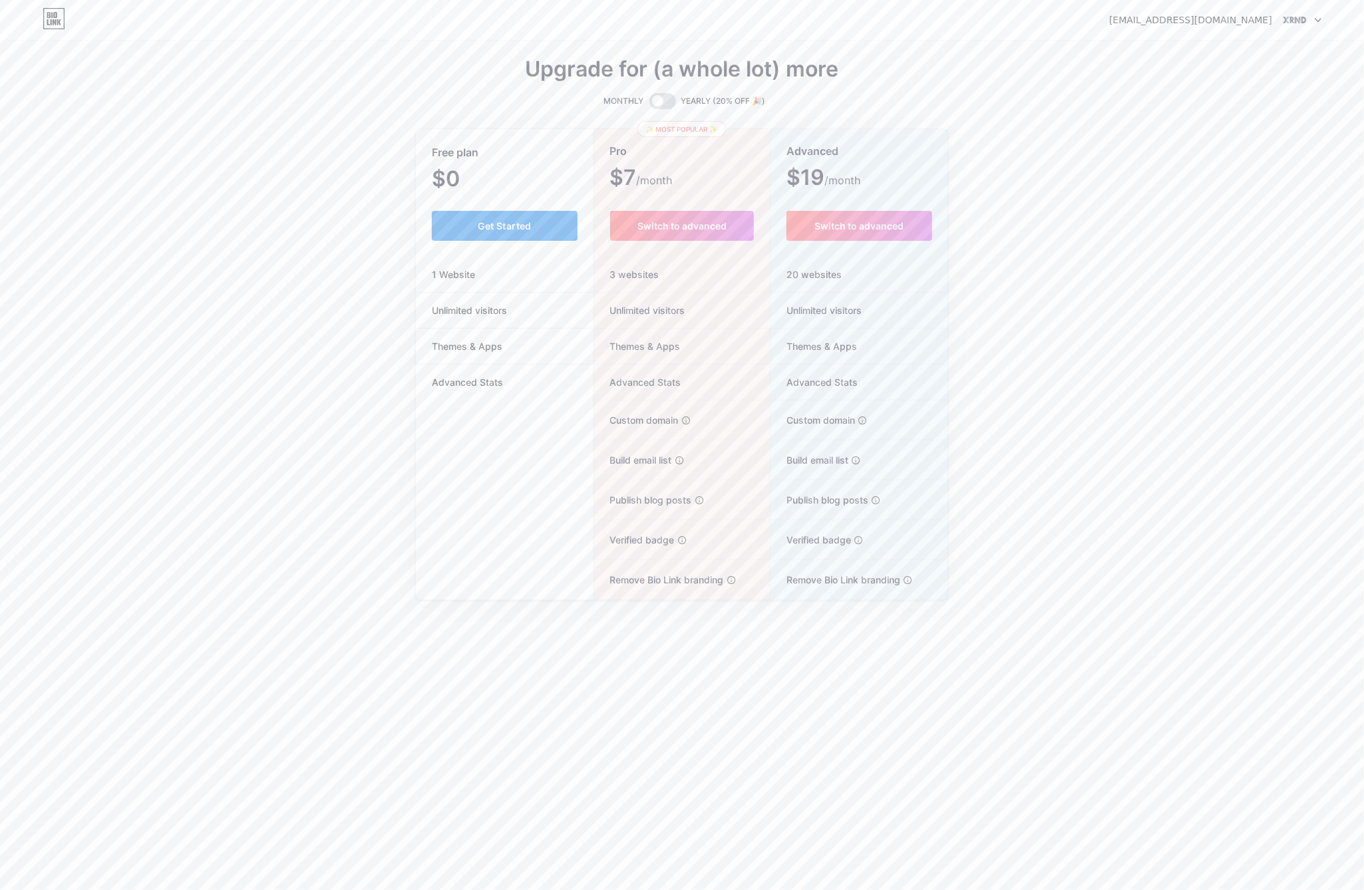
click at [521, 221] on span "Get Started" at bounding box center [505, 225] width 54 height 11
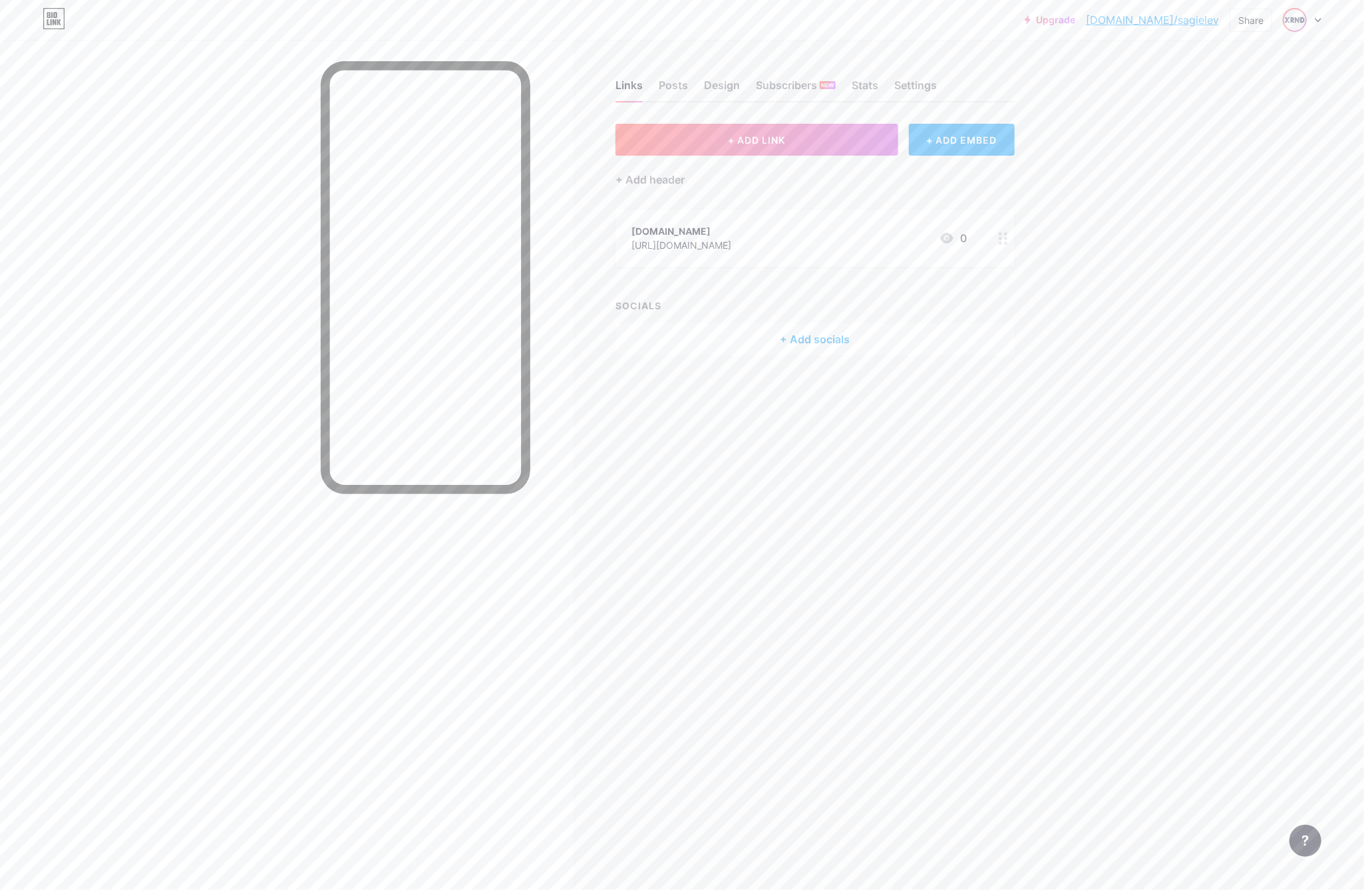
click at [1300, 19] on img at bounding box center [1294, 19] width 21 height 21
click at [1214, 155] on link "Account settings" at bounding box center [1237, 151] width 165 height 36
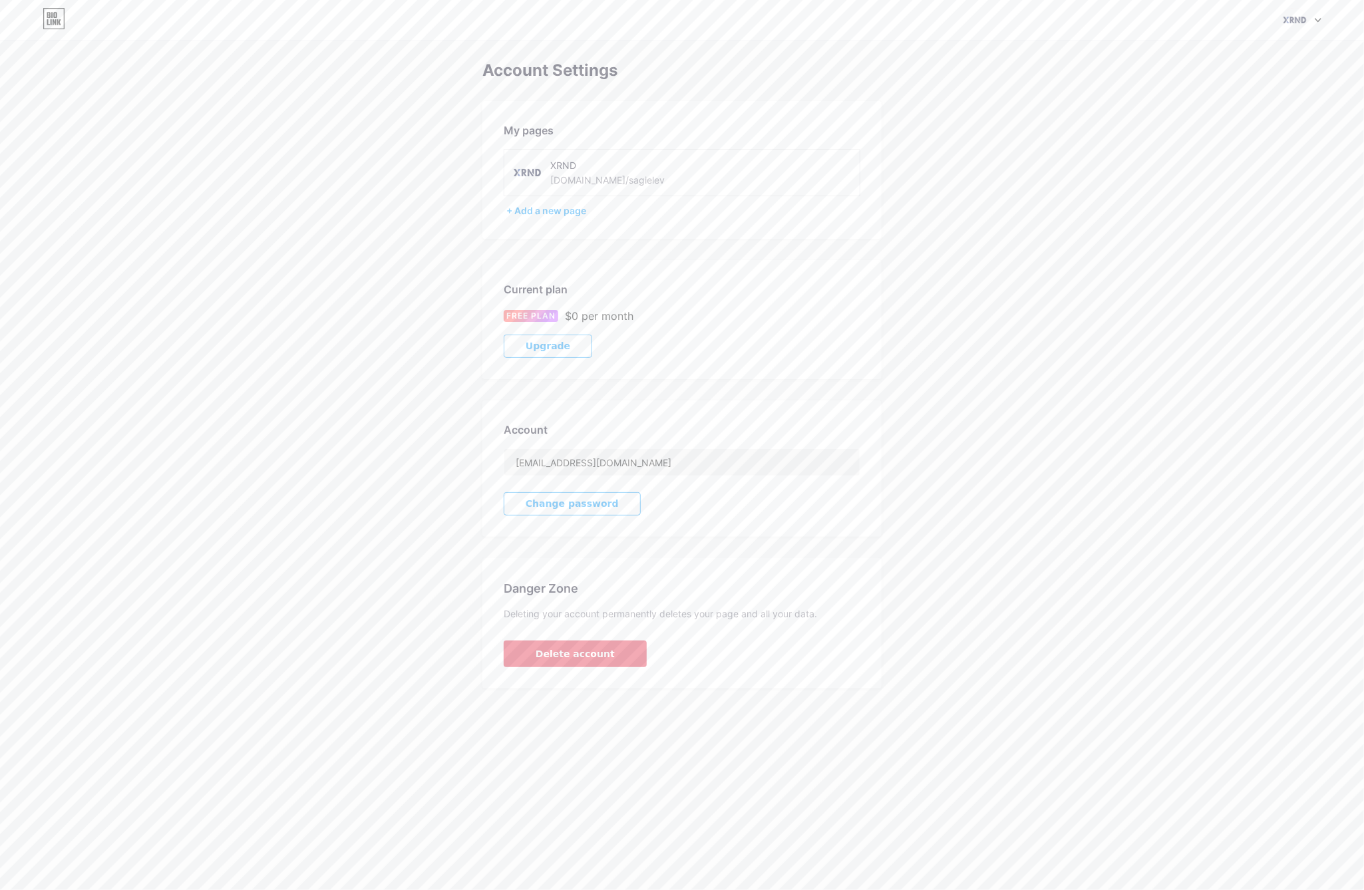
click at [587, 653] on span "Delete account" at bounding box center [574, 654] width 79 height 14
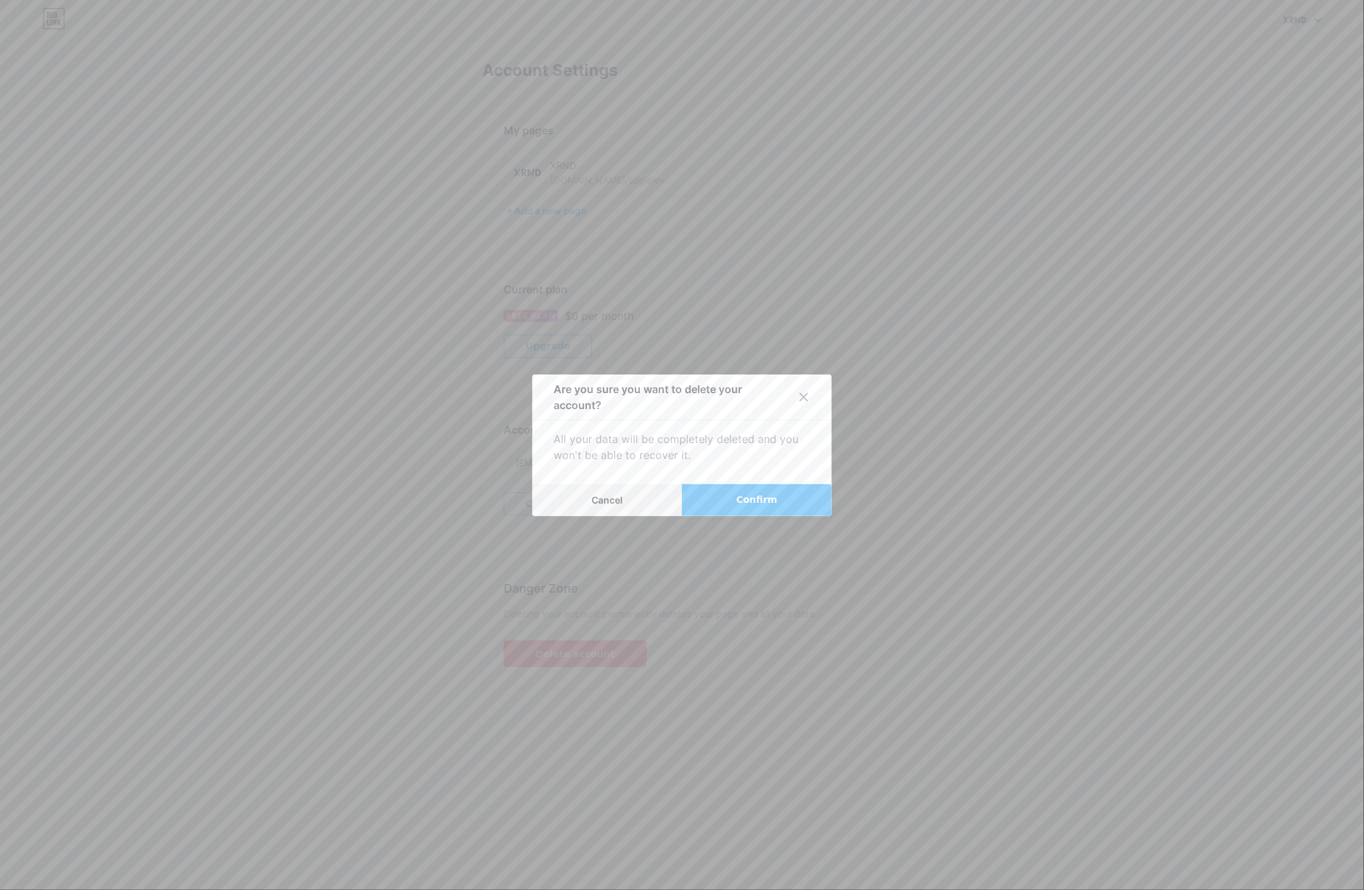
click at [736, 498] on span "Confirm" at bounding box center [756, 500] width 41 height 14
click at [667, 500] on span "Save" at bounding box center [682, 499] width 30 height 11
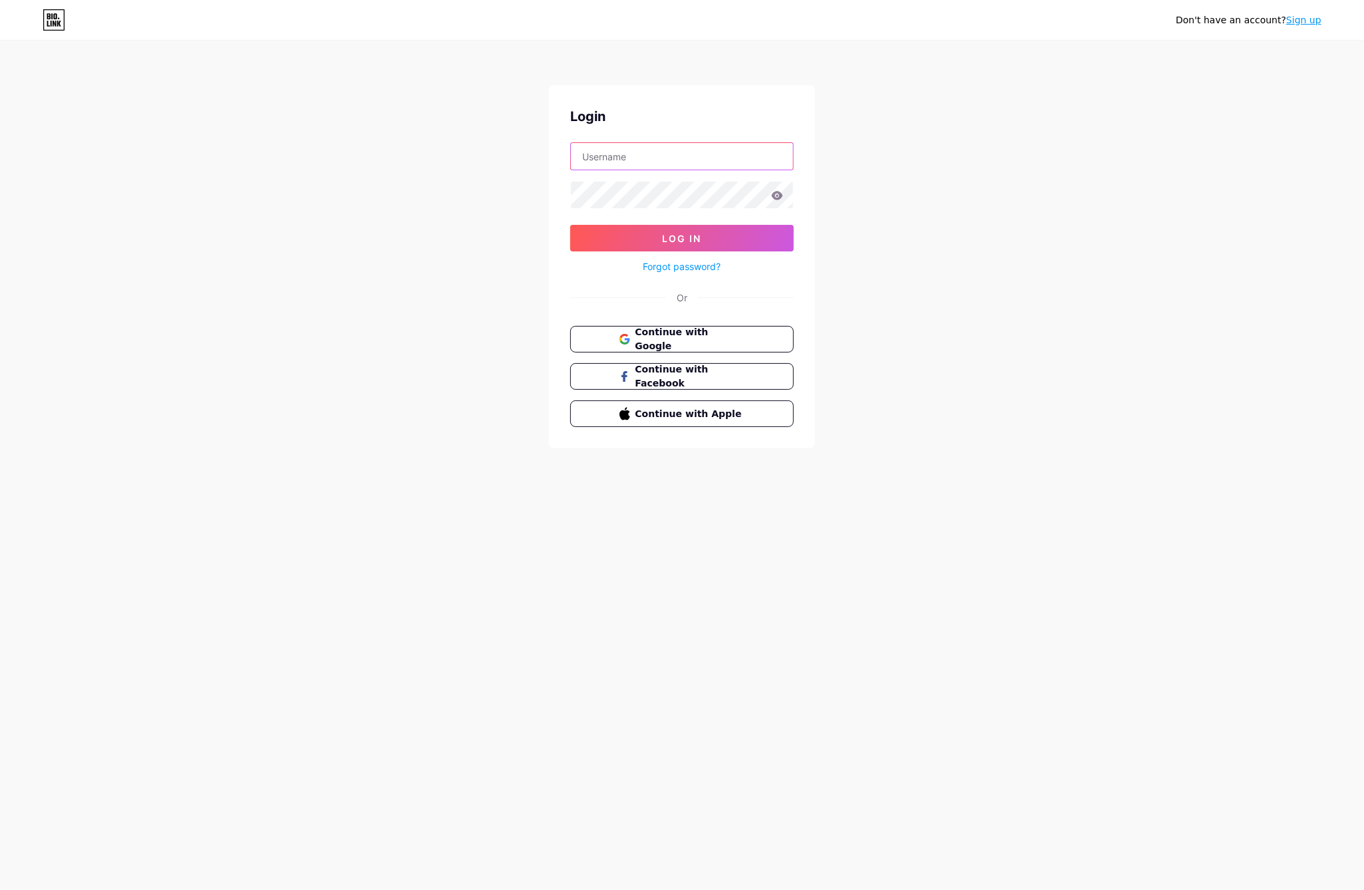
type input "[EMAIL_ADDRESS][DOMAIN_NAME]"
click at [1316, 15] on link "Sign up" at bounding box center [1303, 20] width 35 height 11
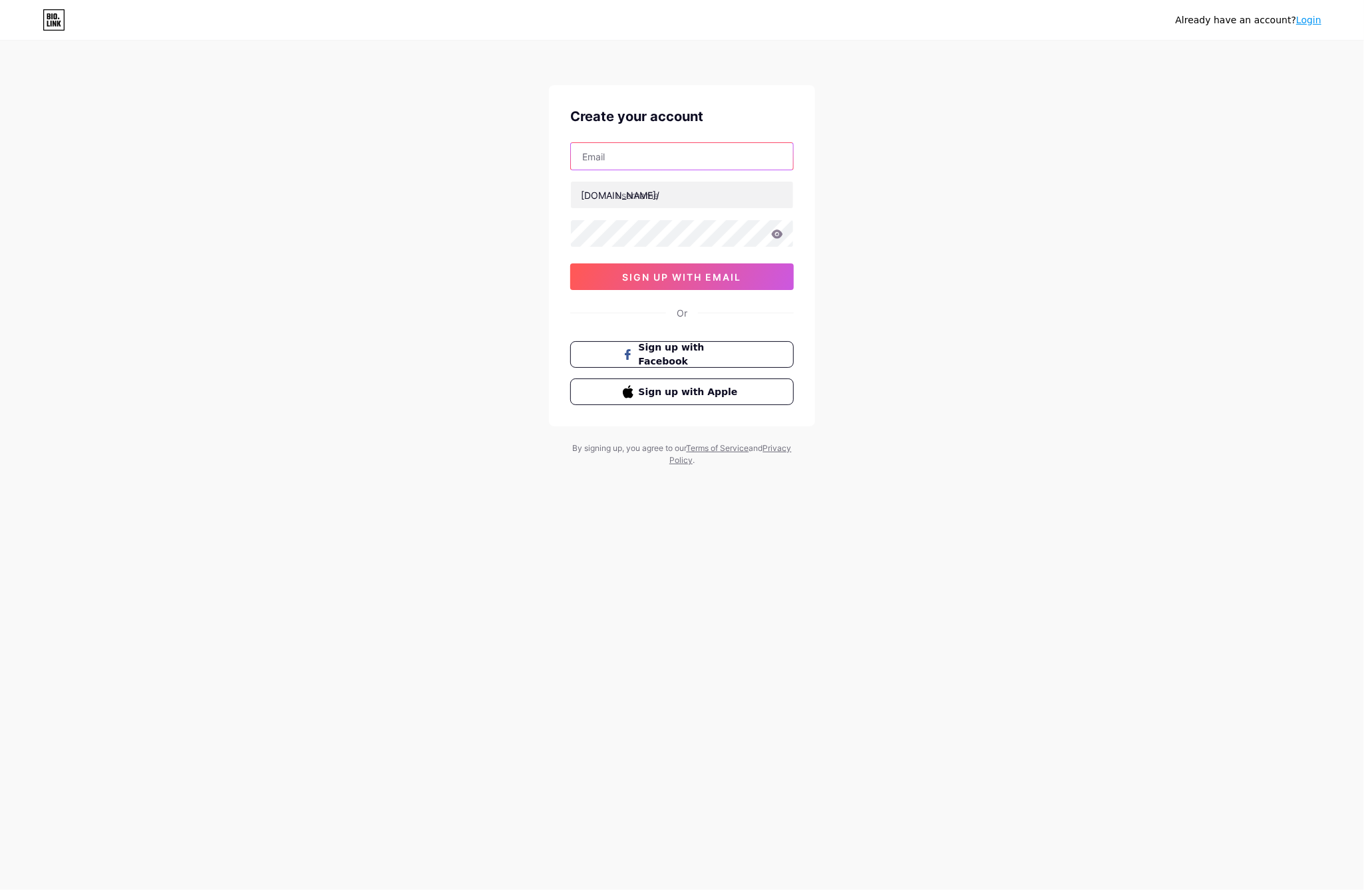
click at [674, 156] on input "text" at bounding box center [682, 156] width 222 height 27
type input "[EMAIL_ADDRESS][DOMAIN_NAME]"
type input "xrnd"
click at [674, 156] on input "[EMAIL_ADDRESS][DOMAIN_NAME]" at bounding box center [682, 156] width 222 height 27
click at [686, 143] on input "[EMAIL_ADDRESS][DOMAIN_NAME]" at bounding box center [682, 156] width 222 height 27
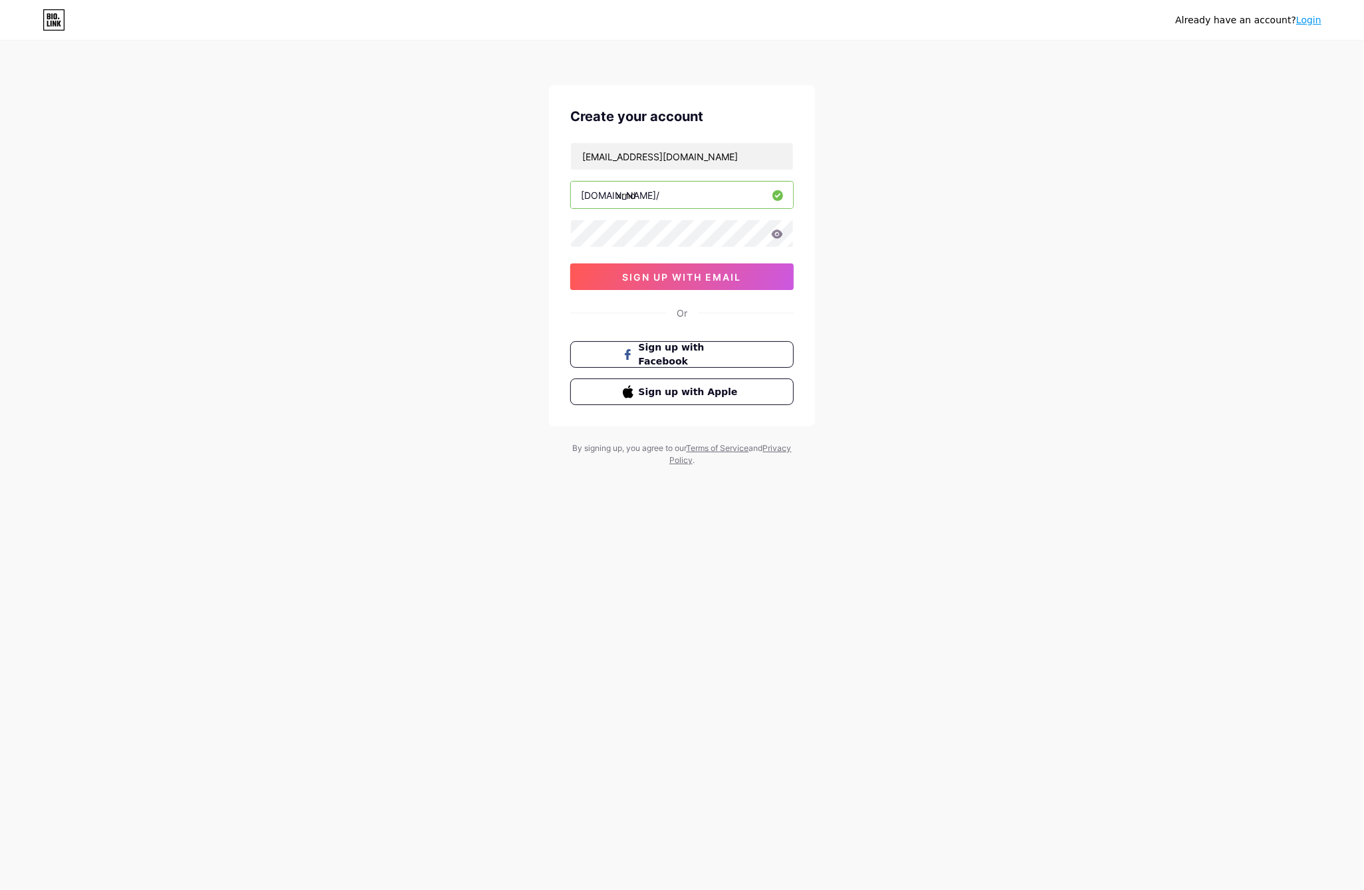
click at [931, 235] on div "Already have an account? Login Create your account sagi@xrnd.co.il bio.link/ xr…" at bounding box center [682, 254] width 1364 height 509
drag, startPoint x: 721, startPoint y: 279, endPoint x: 739, endPoint y: 279, distance: 18.0
click at [721, 279] on span "sign up with email" at bounding box center [682, 276] width 119 height 11
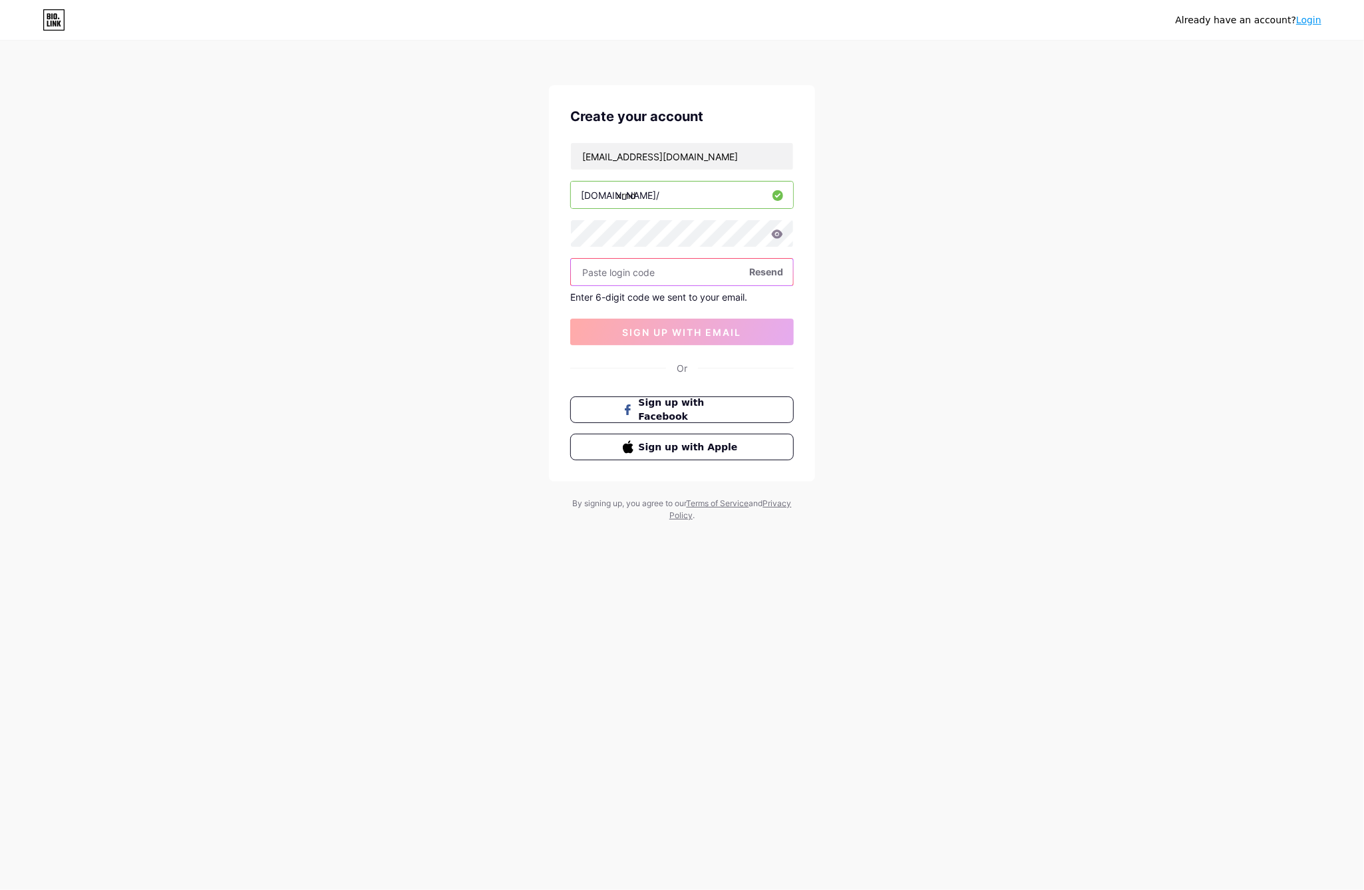
paste input "451300"
type input "451300"
click at [708, 331] on span "sign up with email" at bounding box center [682, 332] width 119 height 11
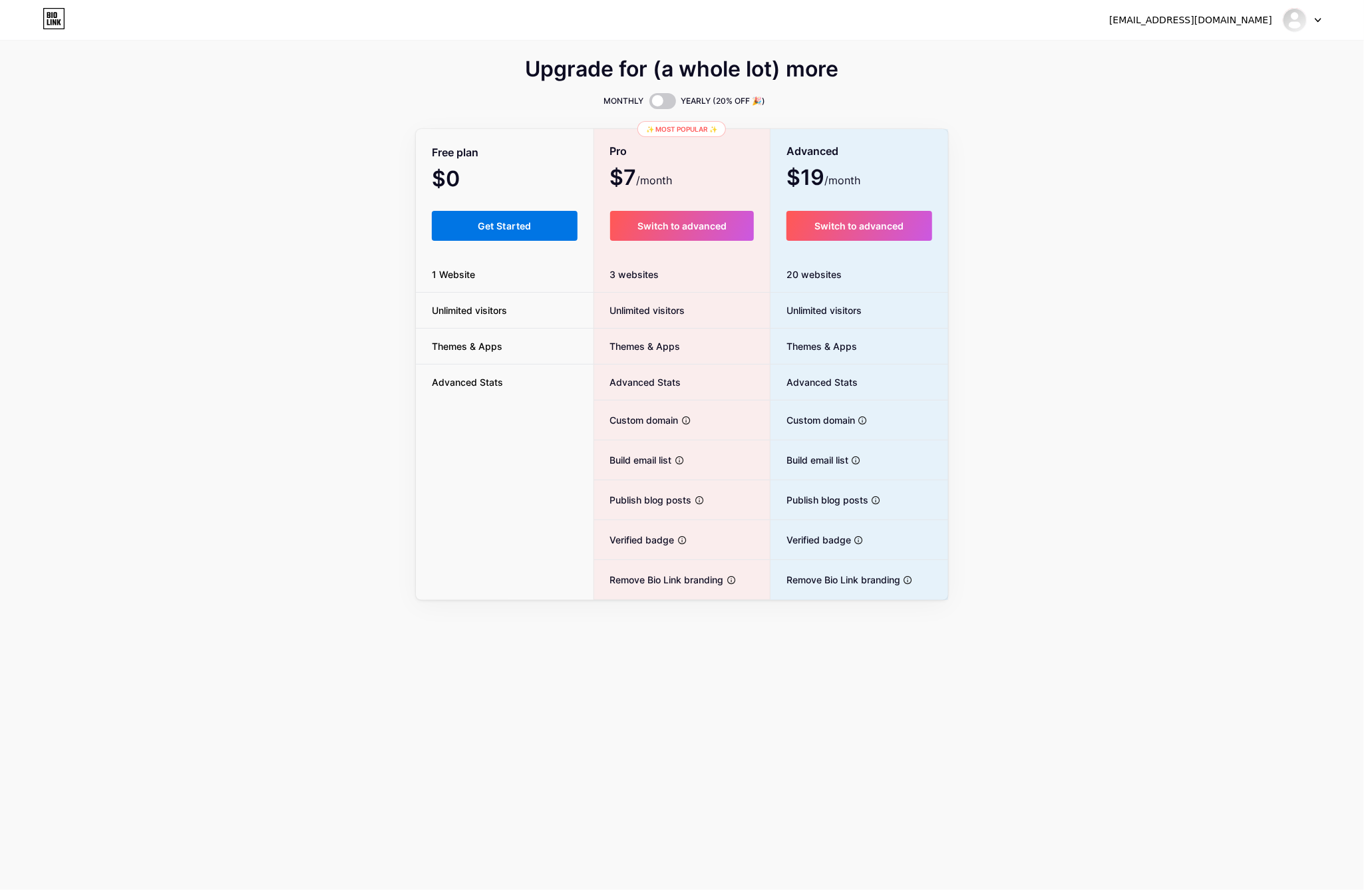
click at [500, 231] on button "Get Started" at bounding box center [505, 226] width 146 height 30
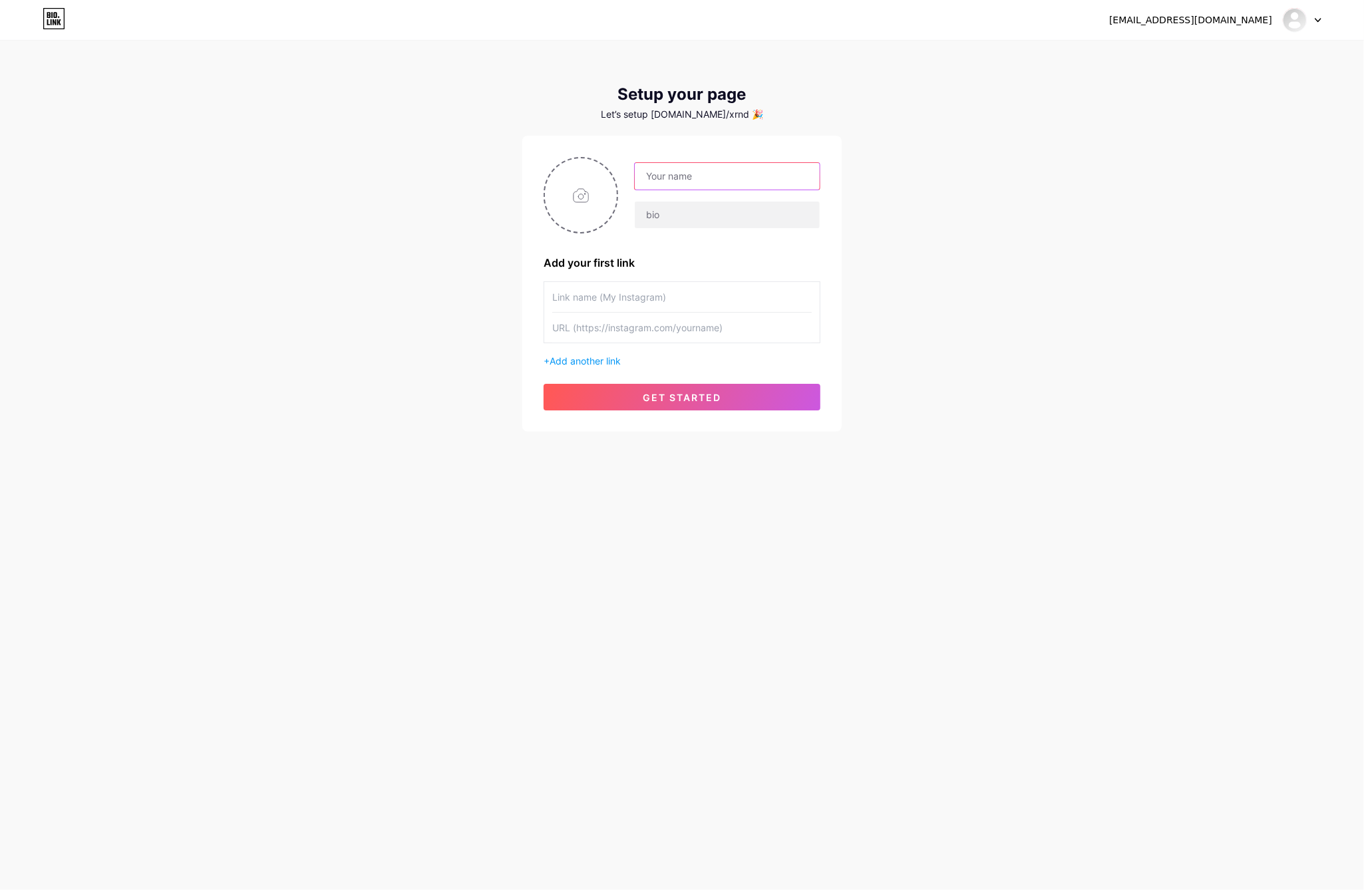
click at [681, 188] on input "text" at bounding box center [727, 176] width 185 height 27
type input "XRND"
click at [575, 211] on input "file" at bounding box center [581, 195] width 72 height 74
type input "C:\fakepath\circle.png"
